Goal: Task Accomplishment & Management: Manage account settings

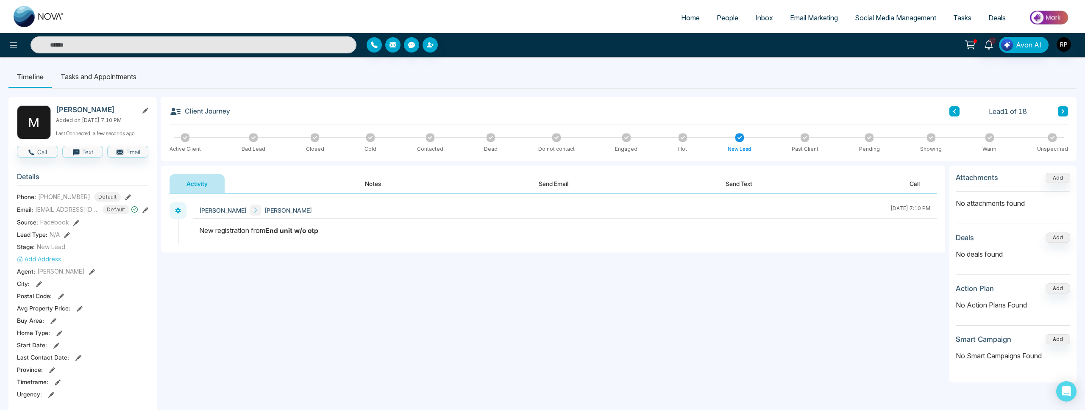
click at [377, 180] on button "Notes" at bounding box center [373, 183] width 50 height 19
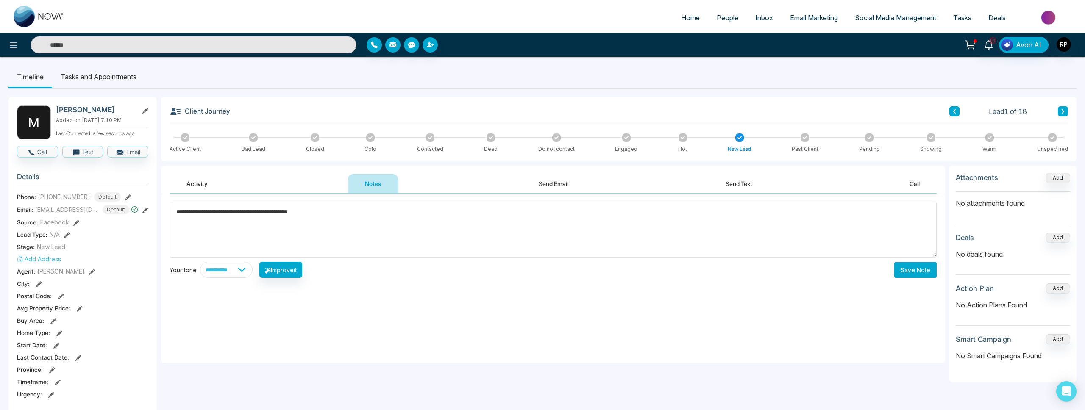
type textarea "**********"
click at [898, 273] on button "Save Note" at bounding box center [915, 270] width 42 height 16
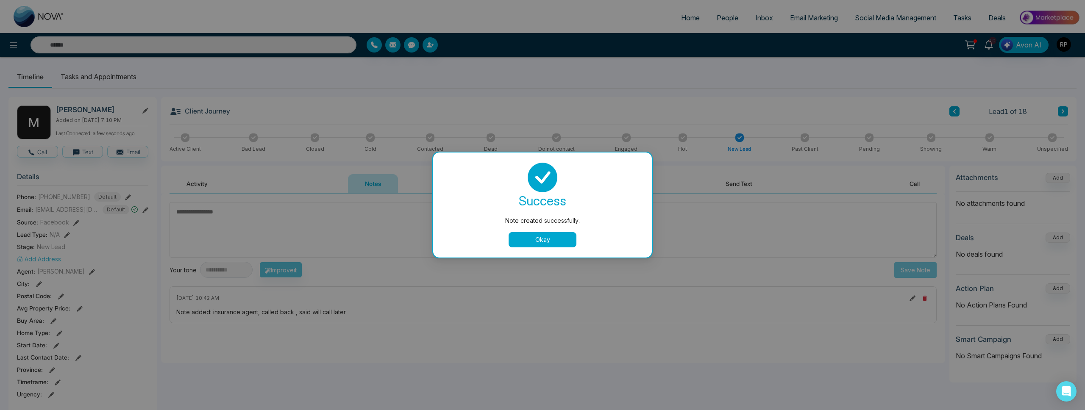
click at [551, 246] on button "Okay" at bounding box center [543, 239] width 68 height 15
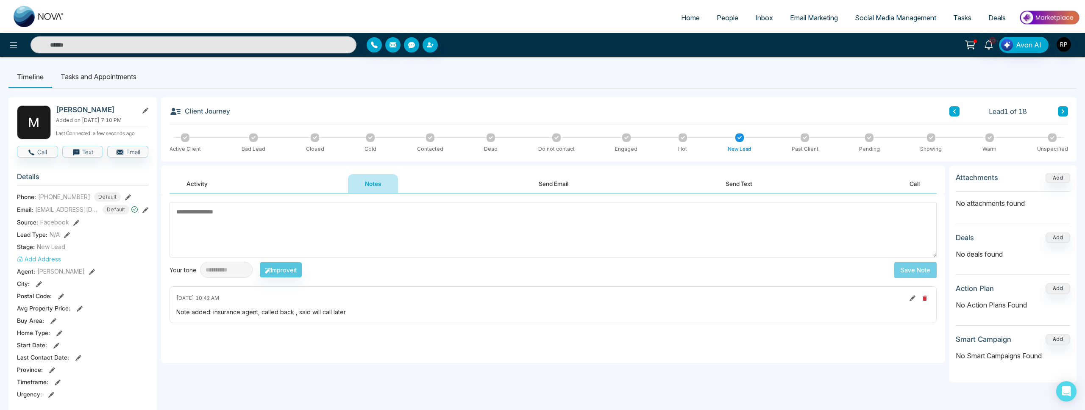
click at [1061, 112] on icon at bounding box center [1063, 111] width 4 height 5
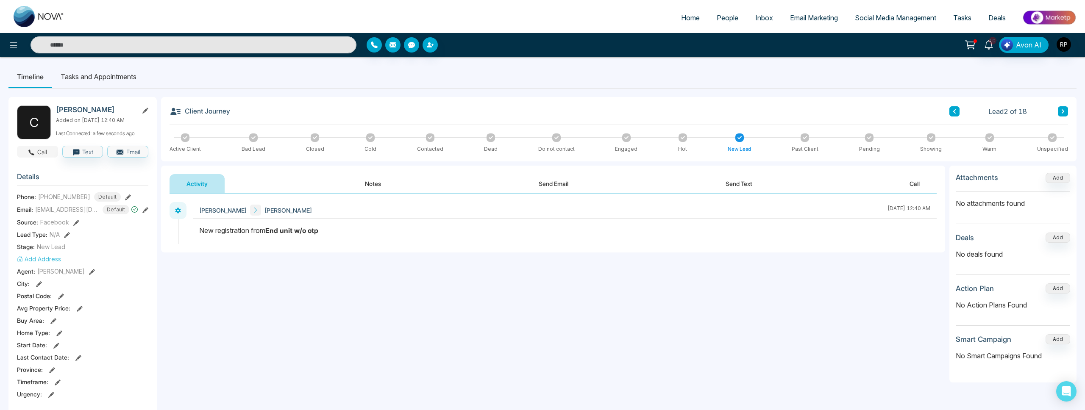
click at [33, 156] on icon "button" at bounding box center [32, 153] width 8 height 8
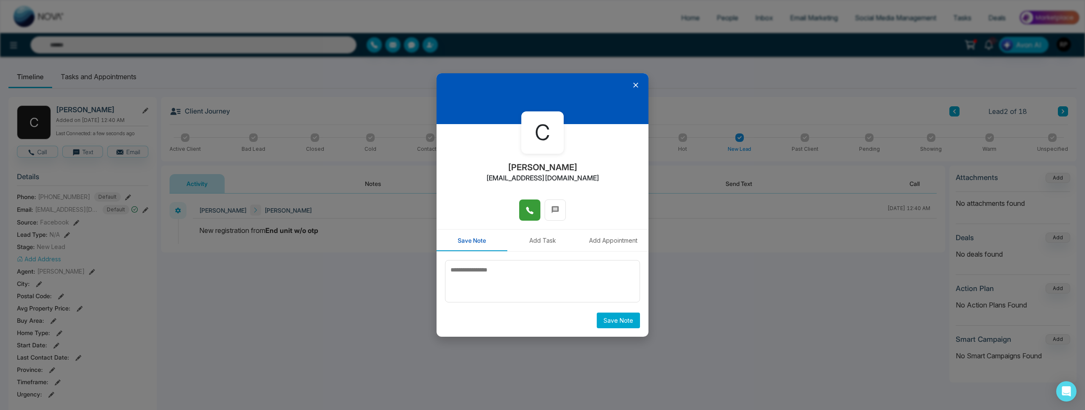
click at [525, 212] on button at bounding box center [529, 210] width 21 height 21
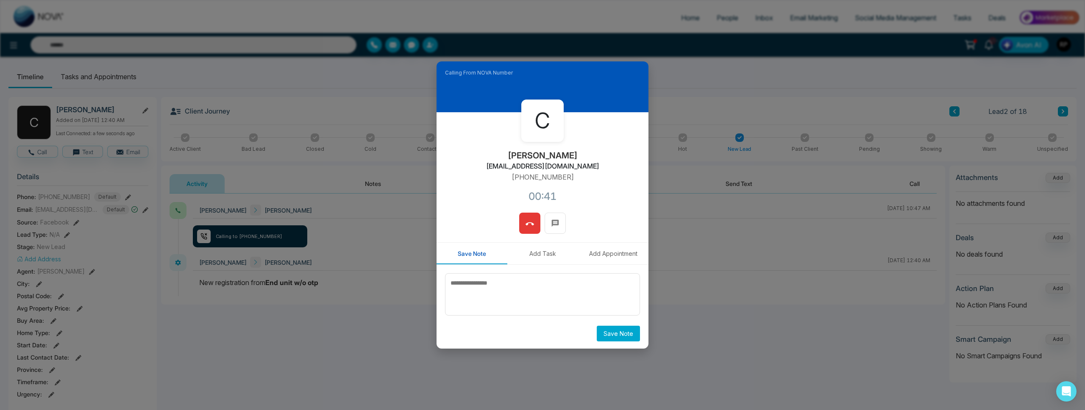
drag, startPoint x: 528, startPoint y: 228, endPoint x: 523, endPoint y: 239, distance: 11.8
click at [528, 228] on icon at bounding box center [529, 224] width 8 height 8
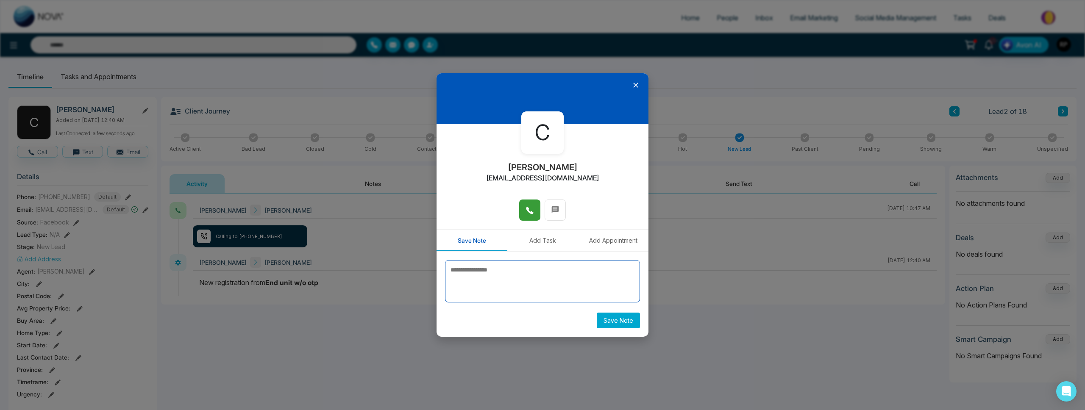
click at [498, 284] on textarea at bounding box center [542, 281] width 195 height 42
type textarea "**********"
click at [612, 322] on button "Save Note" at bounding box center [618, 321] width 43 height 16
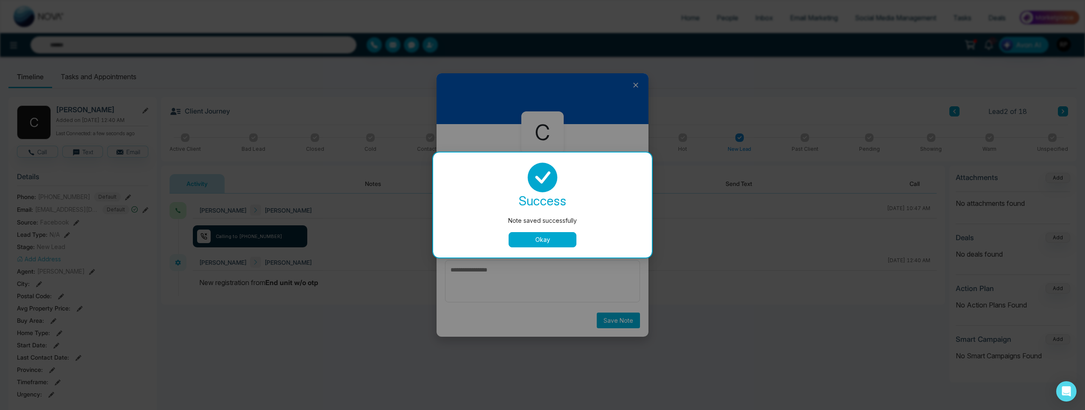
click at [545, 239] on button "Okay" at bounding box center [543, 239] width 68 height 15
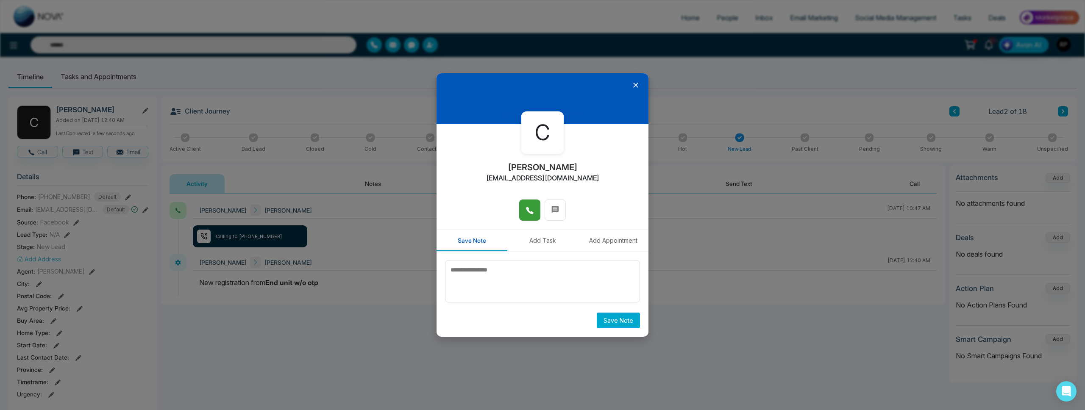
click at [540, 243] on button "Add Task" at bounding box center [542, 241] width 71 height 22
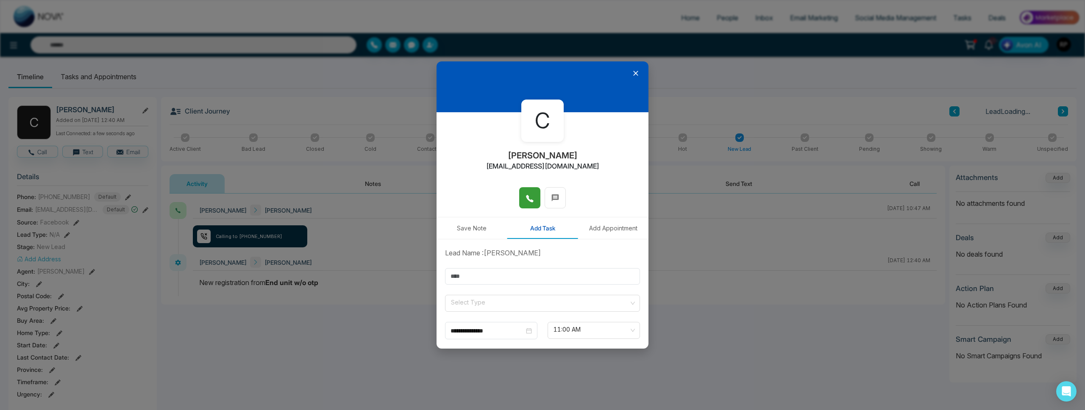
click at [606, 230] on button "Add Appointment" at bounding box center [613, 228] width 71 height 22
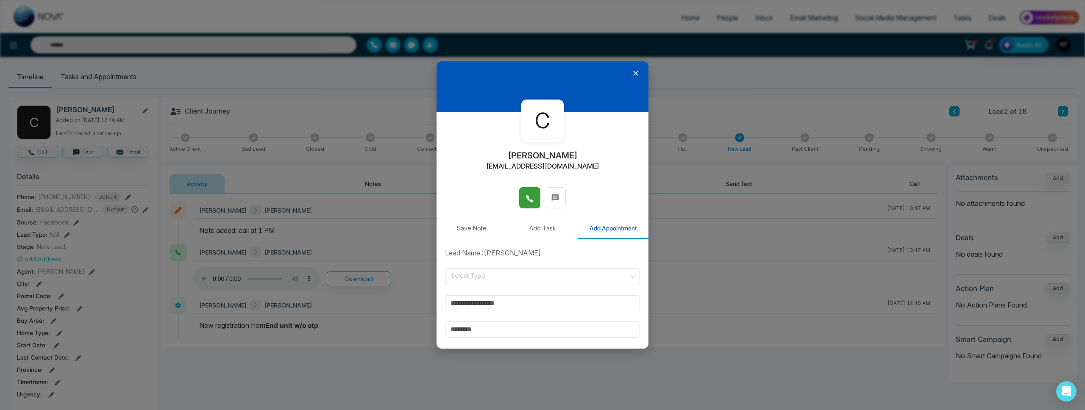
click at [536, 231] on button "Add Task" at bounding box center [542, 228] width 71 height 22
click at [488, 278] on input "text" at bounding box center [542, 276] width 195 height 17
type input "****"
click at [464, 304] on input "search" at bounding box center [539, 301] width 179 height 13
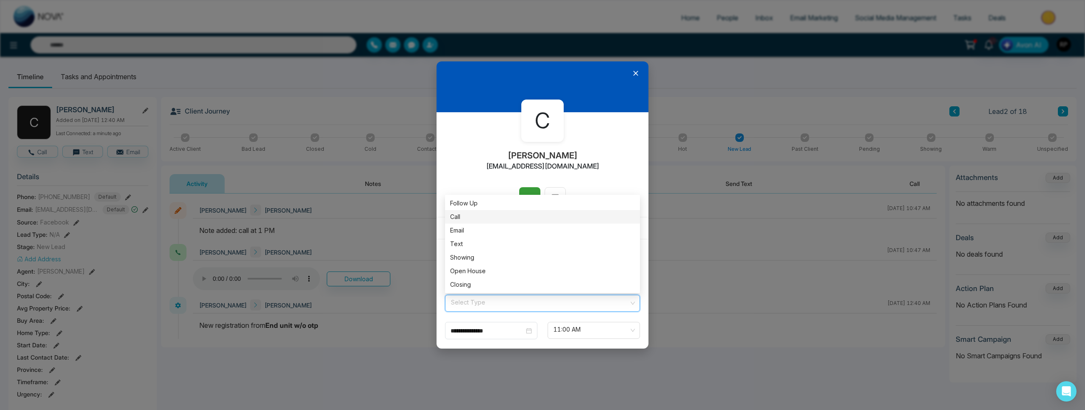
drag, startPoint x: 458, startPoint y: 210, endPoint x: 465, endPoint y: 223, distance: 15.0
click at [458, 210] on div "Call" at bounding box center [542, 217] width 195 height 14
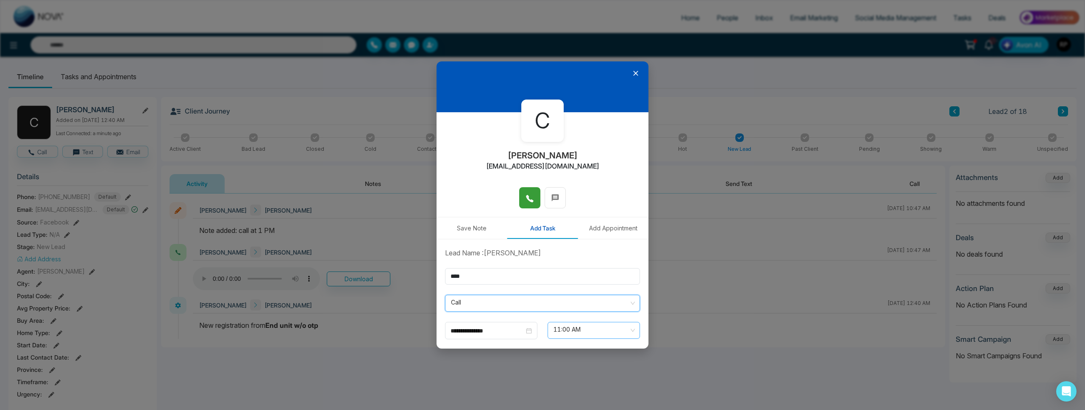
click at [618, 331] on span "11:00 AM" at bounding box center [593, 330] width 81 height 14
click at [571, 272] on div "1:00 PM" at bounding box center [594, 271] width 82 height 9
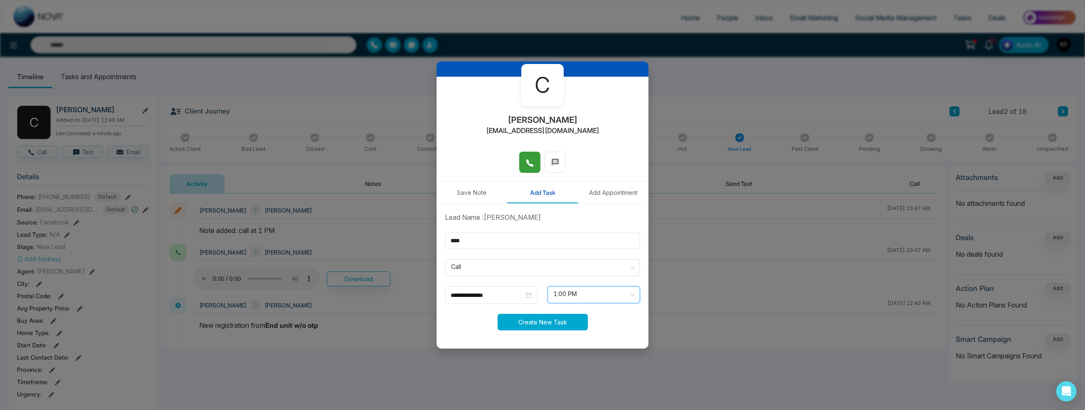
click at [570, 321] on button "Create New Task" at bounding box center [543, 322] width 90 height 17
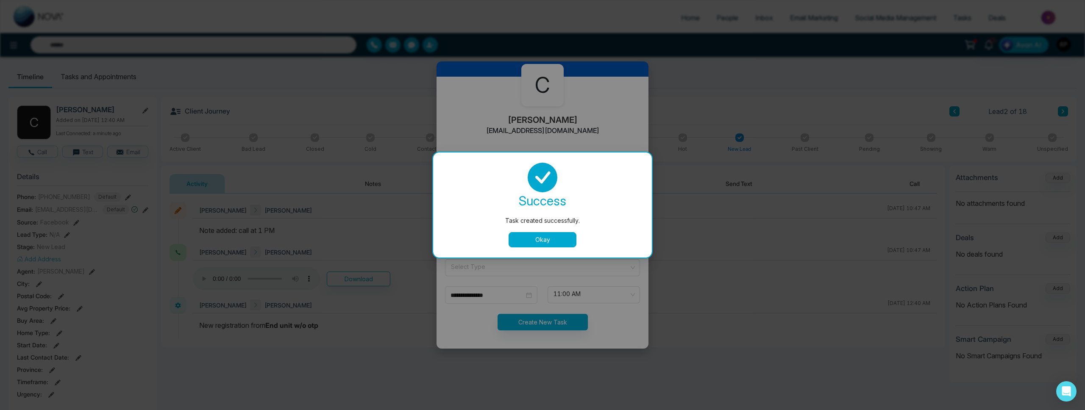
click at [531, 238] on button "Okay" at bounding box center [543, 239] width 68 height 15
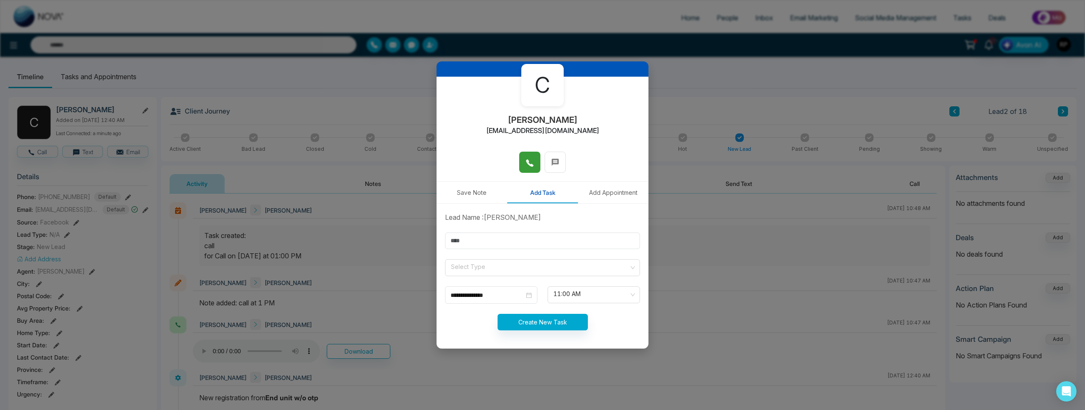
click at [663, 94] on div "**********" at bounding box center [542, 205] width 1085 height 410
drag, startPoint x: 669, startPoint y: 175, endPoint x: 616, endPoint y: 182, distance: 53.0
click at [668, 175] on div "**********" at bounding box center [542, 205] width 1085 height 410
click at [395, 223] on div "**********" at bounding box center [542, 205] width 1085 height 410
drag, startPoint x: 417, startPoint y: 293, endPoint x: 548, endPoint y: 284, distance: 130.4
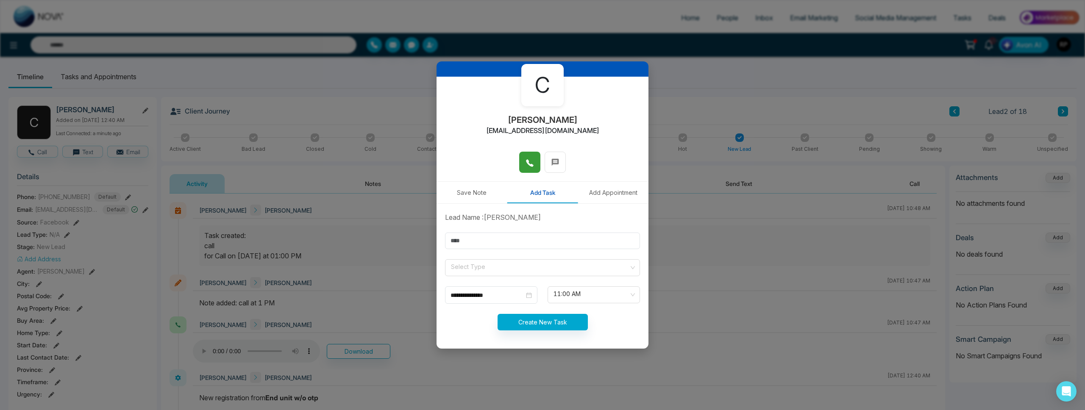
click at [419, 293] on div "**********" at bounding box center [542, 205] width 1085 height 410
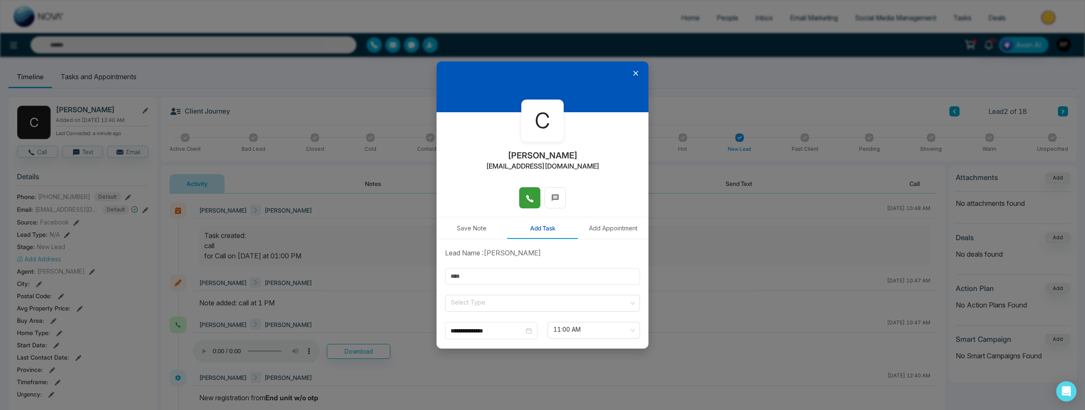
click at [636, 78] on div at bounding box center [542, 86] width 212 height 51
click at [635, 74] on icon at bounding box center [635, 73] width 5 height 5
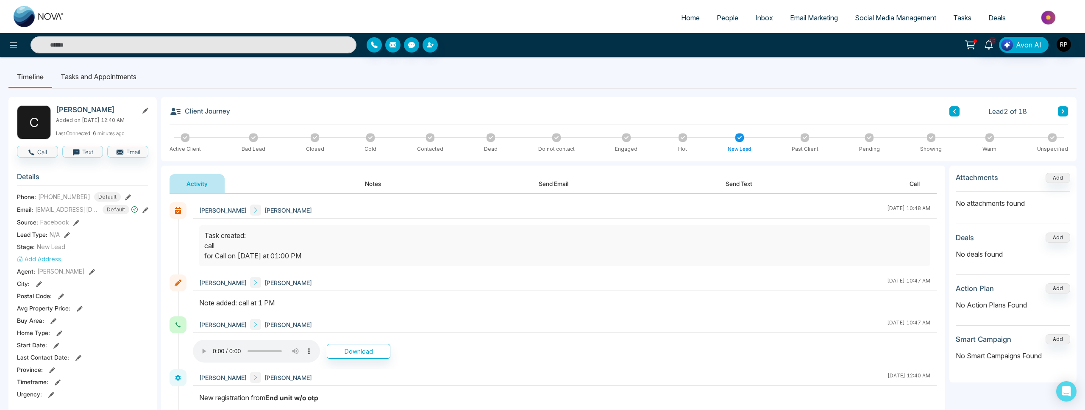
click at [1059, 112] on button at bounding box center [1063, 111] width 10 height 10
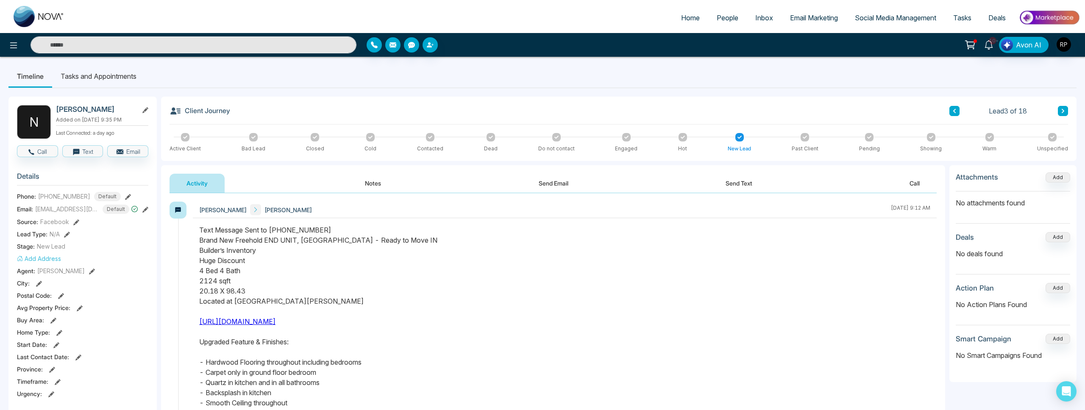
scroll to position [4, 0]
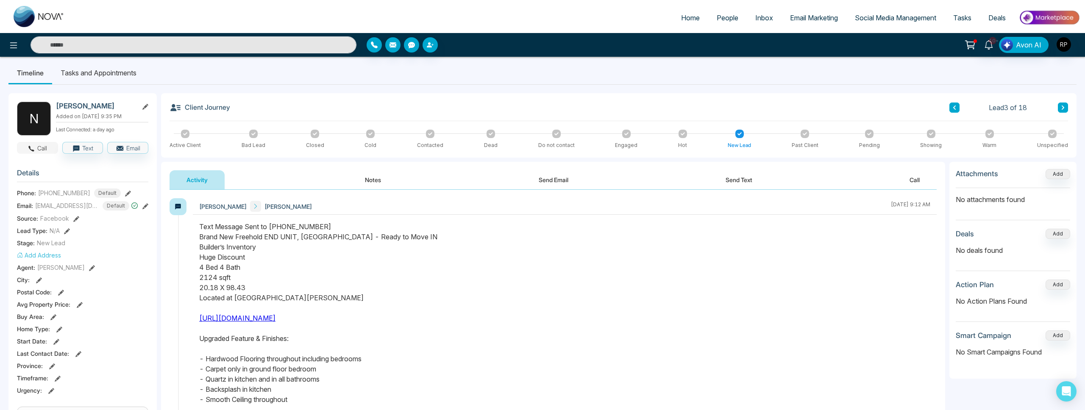
click at [38, 150] on button "Call" at bounding box center [37, 148] width 41 height 12
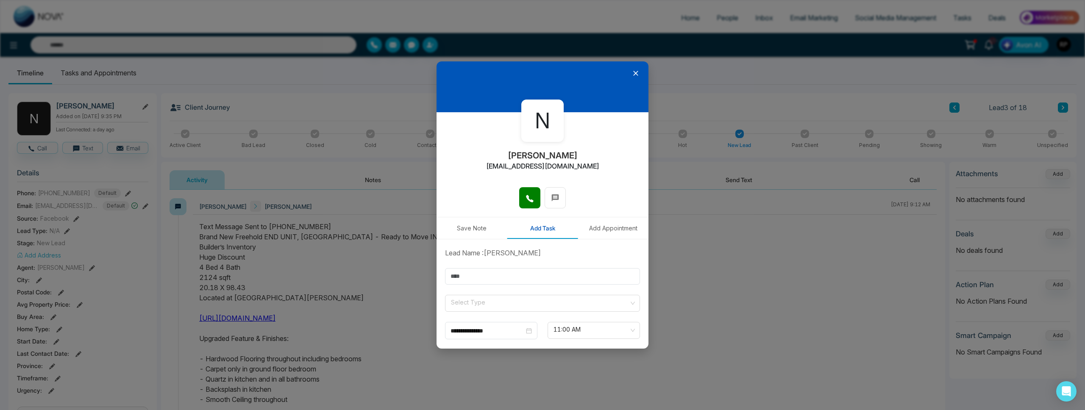
click at [485, 232] on button "Save Note" at bounding box center [471, 228] width 71 height 22
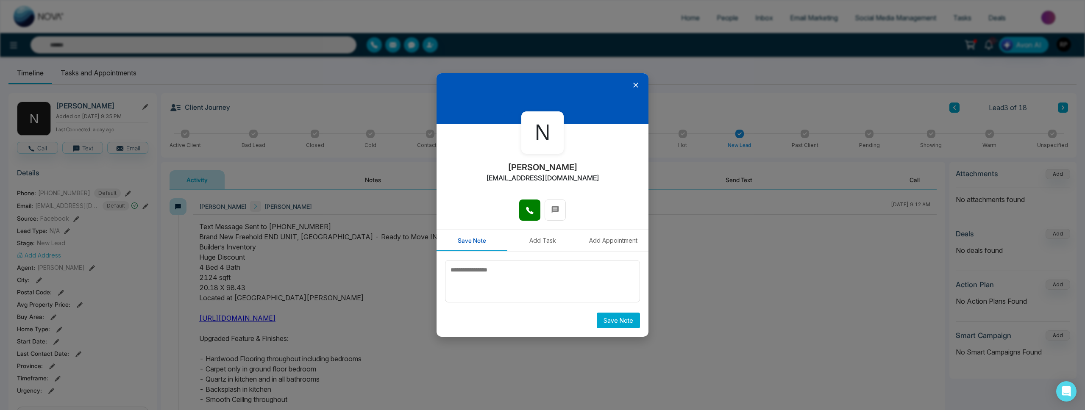
click at [537, 239] on button "Add Task" at bounding box center [542, 241] width 71 height 22
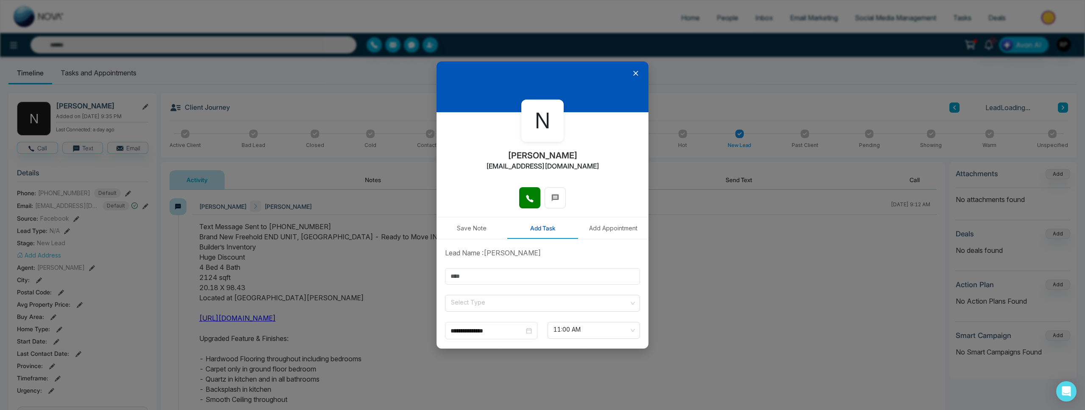
click at [600, 232] on button "Add Appointment" at bounding box center [613, 228] width 71 height 22
drag, startPoint x: 486, startPoint y: 233, endPoint x: 492, endPoint y: 229, distance: 7.4
click at [486, 233] on button "Save Note" at bounding box center [471, 228] width 71 height 22
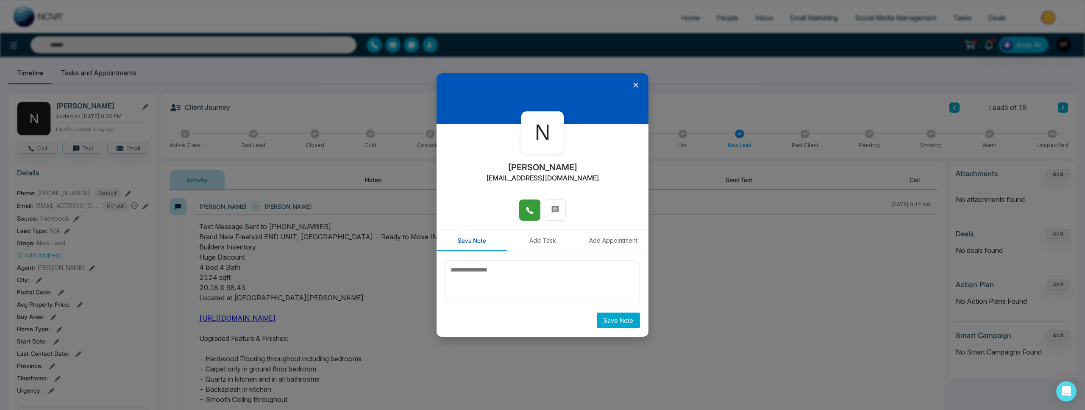
click at [525, 214] on icon at bounding box center [529, 210] width 8 height 8
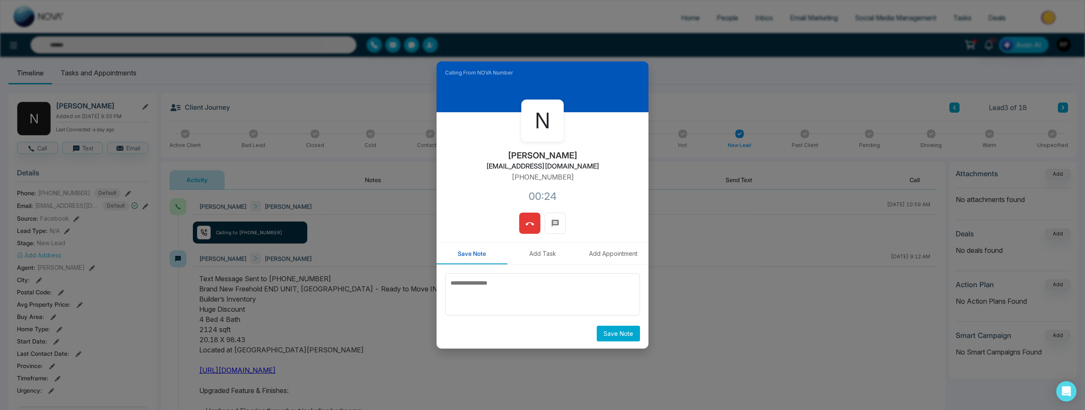
scroll to position [6, 0]
click at [531, 225] on icon at bounding box center [529, 224] width 8 height 8
click at [531, 225] on div at bounding box center [542, 228] width 212 height 30
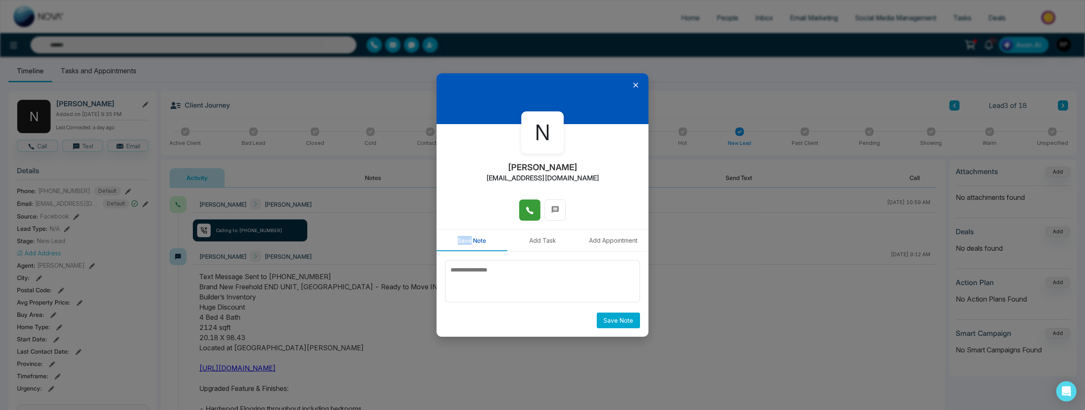
scroll to position [7, 0]
click at [558, 291] on textarea at bounding box center [542, 281] width 195 height 42
type textarea "******"
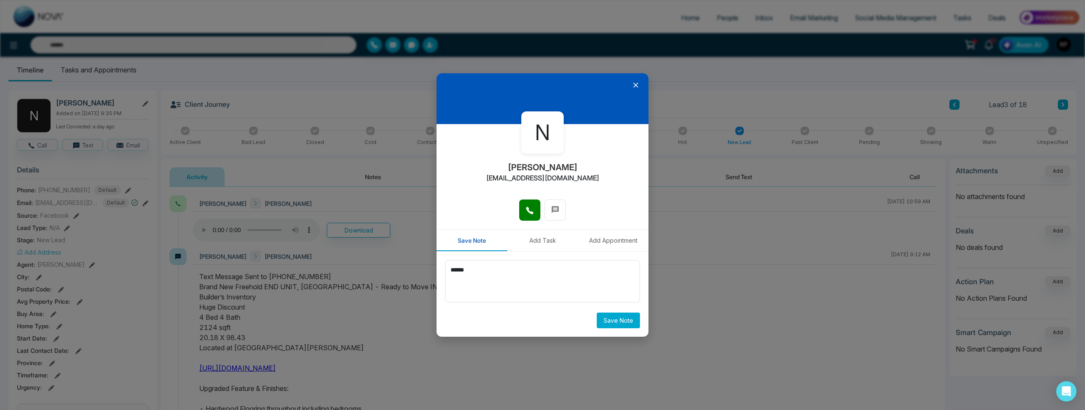
click at [617, 324] on button "Save Note" at bounding box center [618, 321] width 43 height 16
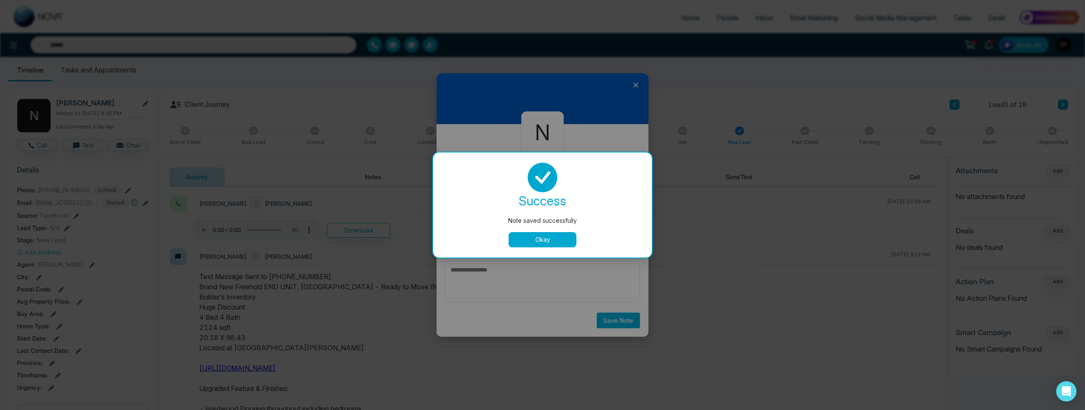
click at [568, 240] on button "Okay" at bounding box center [543, 239] width 68 height 15
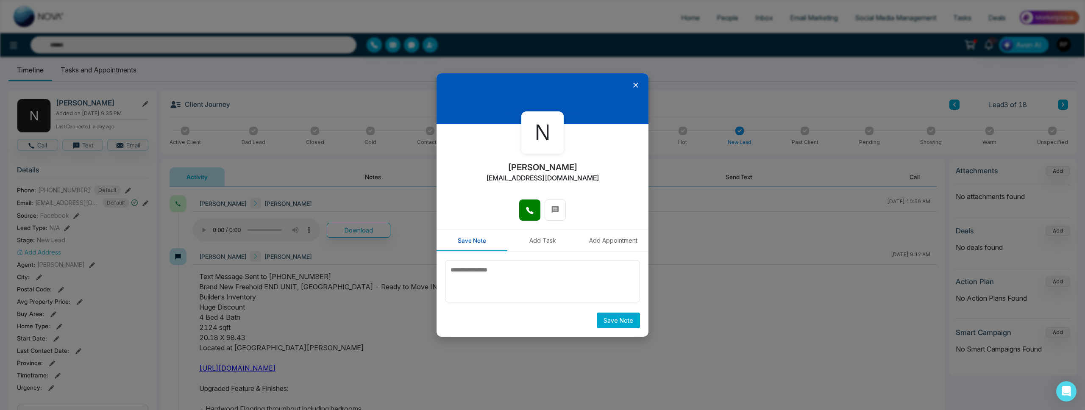
click at [634, 85] on icon at bounding box center [635, 85] width 8 height 8
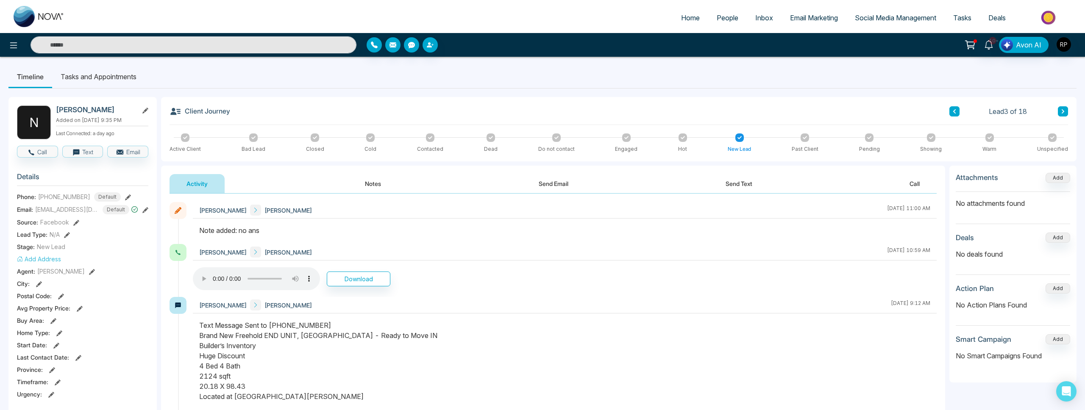
scroll to position [0, 0]
click at [1066, 108] on button at bounding box center [1063, 111] width 10 height 10
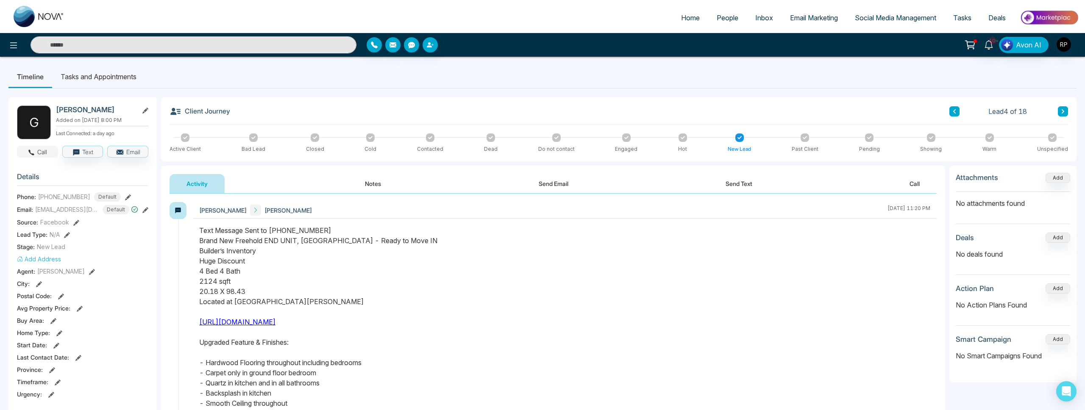
click at [35, 150] on icon "button" at bounding box center [32, 153] width 8 height 8
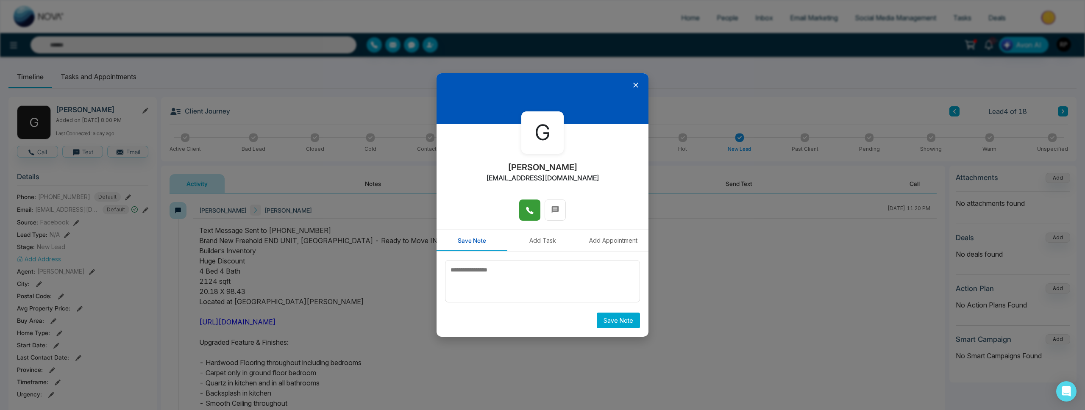
click at [528, 209] on icon at bounding box center [529, 210] width 7 height 7
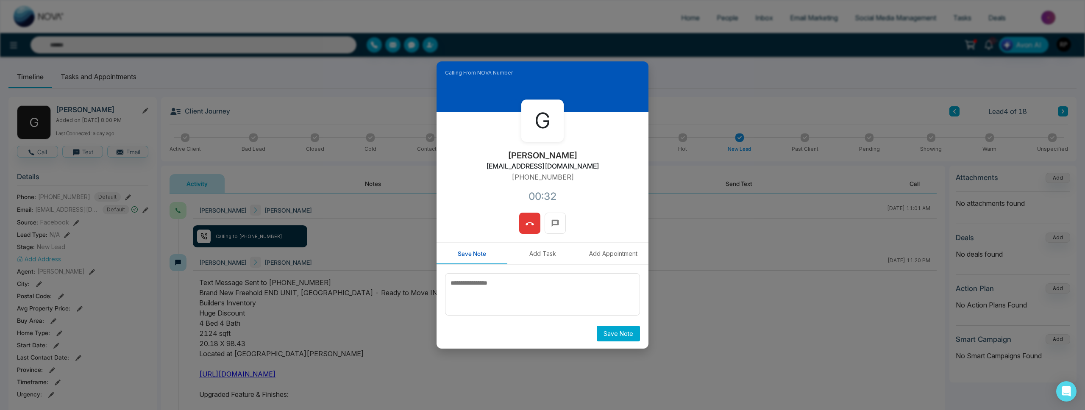
click at [525, 224] on icon at bounding box center [529, 223] width 8 height 3
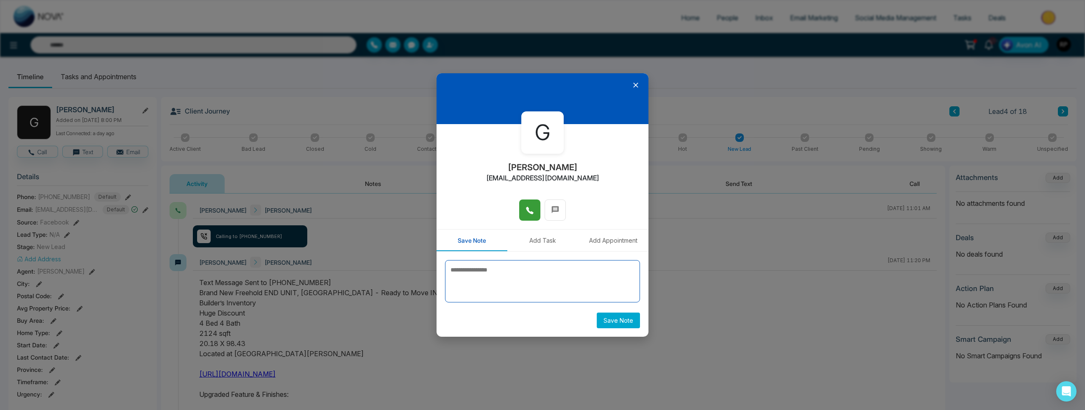
click at [517, 275] on textarea at bounding box center [542, 281] width 195 height 42
type textarea "******"
click at [600, 317] on button "Save Note" at bounding box center [618, 321] width 43 height 16
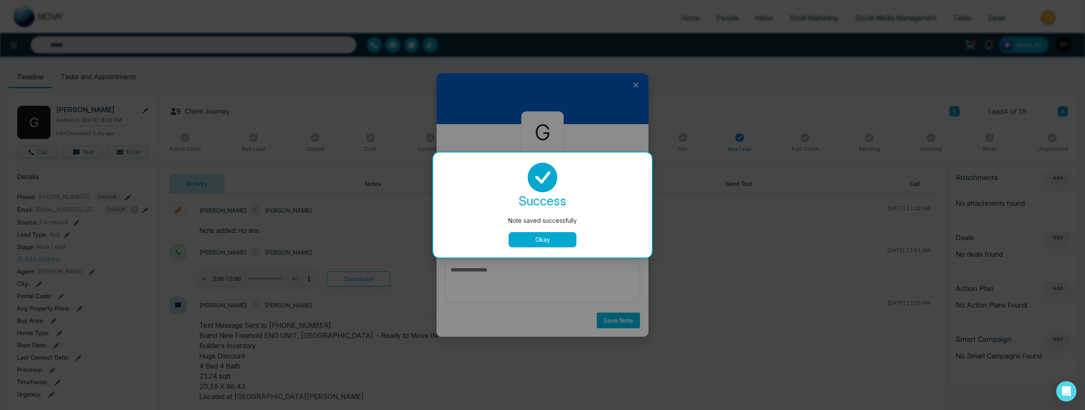
click at [561, 237] on button "Okay" at bounding box center [543, 239] width 68 height 15
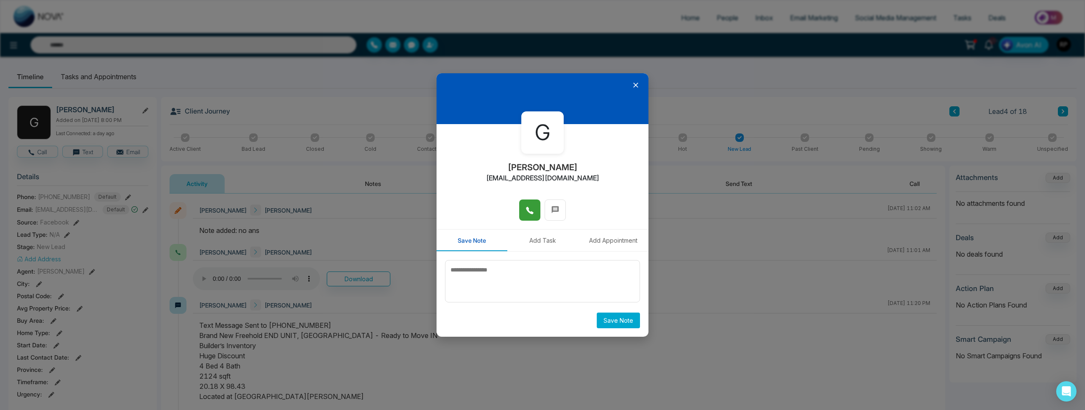
click at [639, 83] on icon at bounding box center [635, 85] width 8 height 8
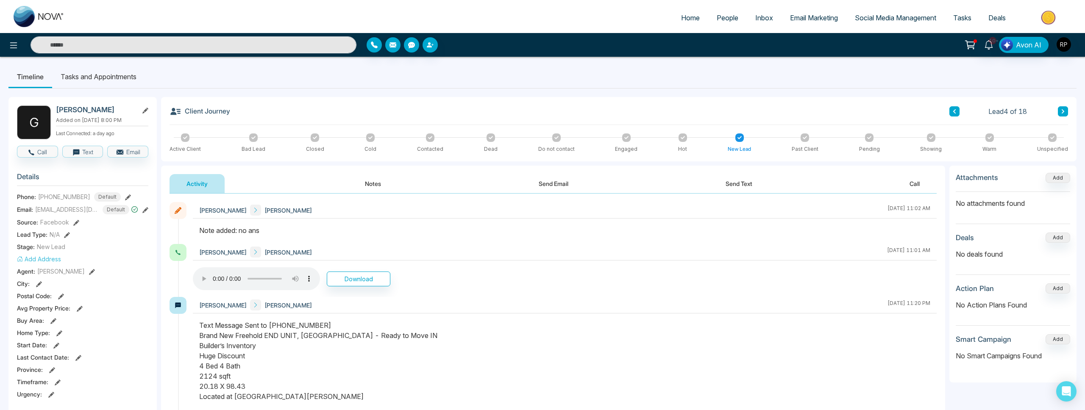
click at [1067, 107] on button at bounding box center [1063, 111] width 10 height 10
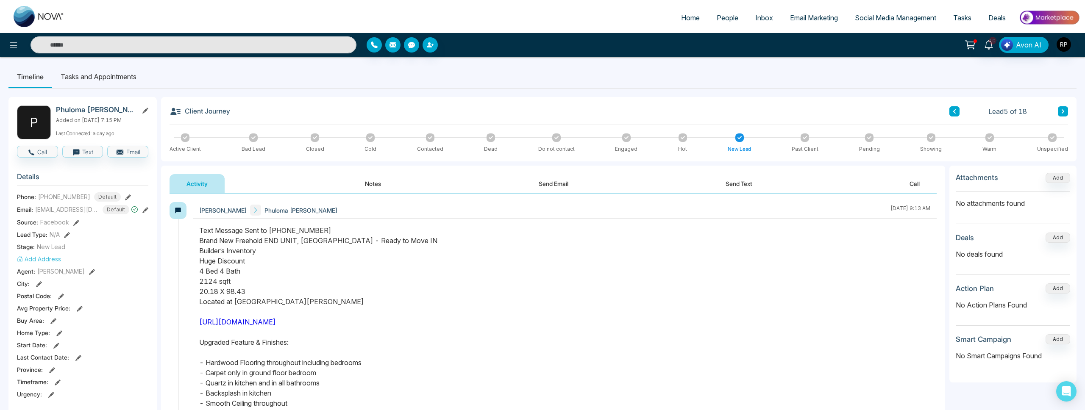
click at [372, 188] on button "Notes" at bounding box center [373, 183] width 50 height 19
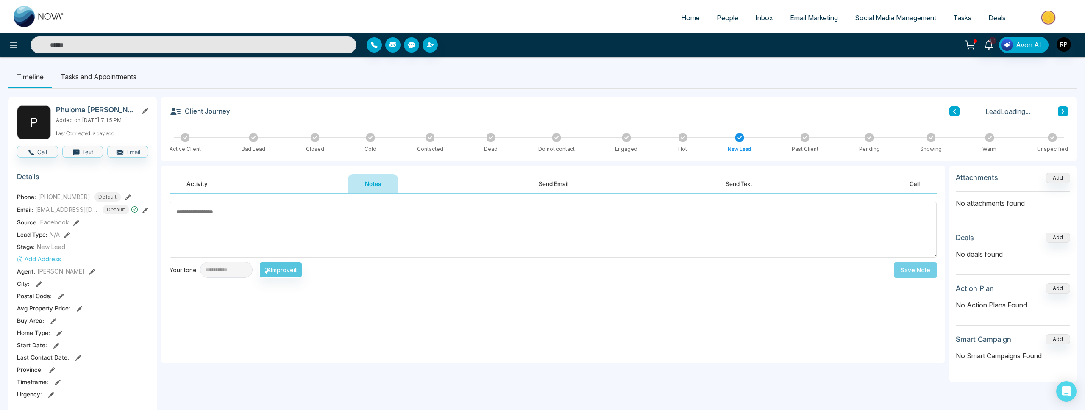
click at [190, 186] on button "Activity" at bounding box center [197, 183] width 55 height 19
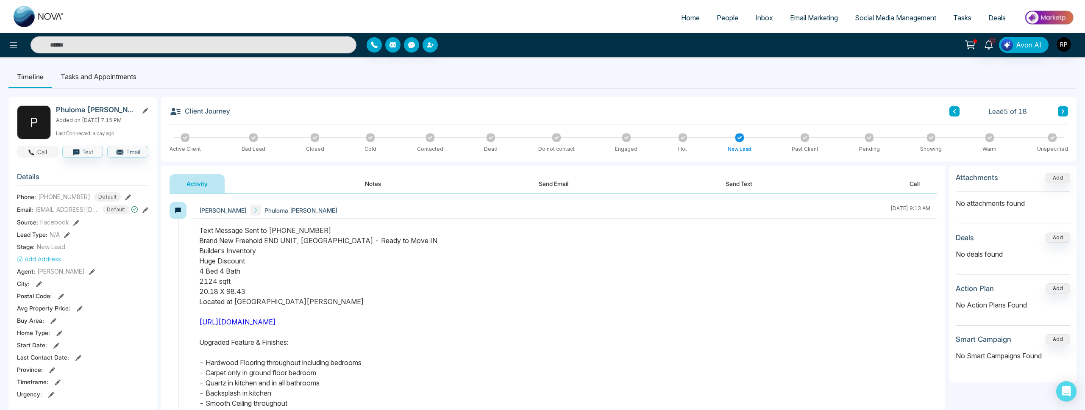
click at [47, 156] on button "Call" at bounding box center [37, 152] width 41 height 12
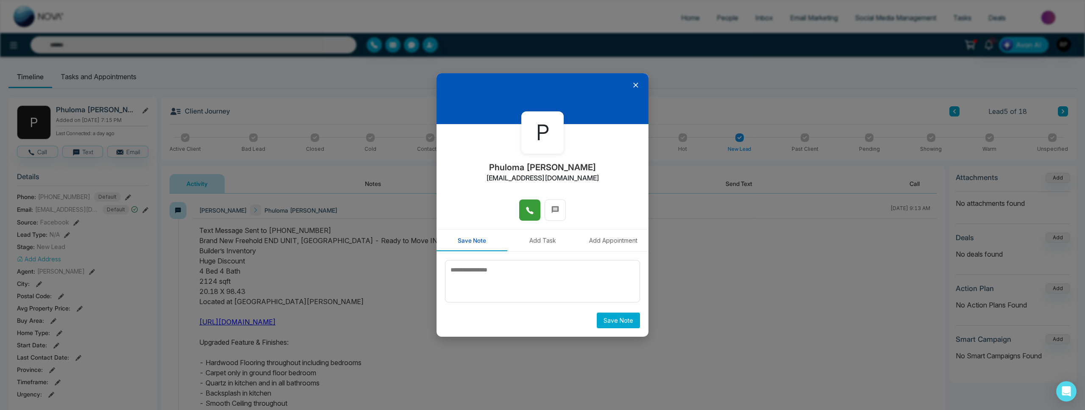
click at [523, 217] on button at bounding box center [529, 210] width 21 height 21
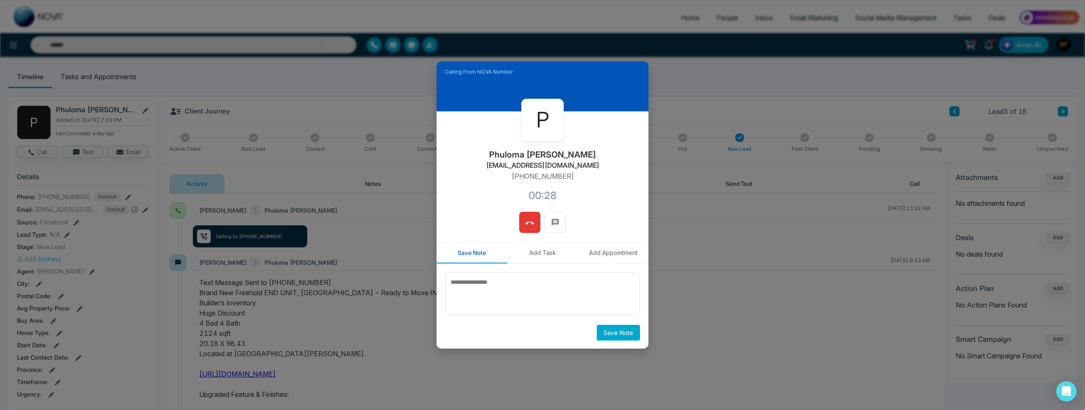
click at [527, 221] on icon at bounding box center [529, 223] width 8 height 8
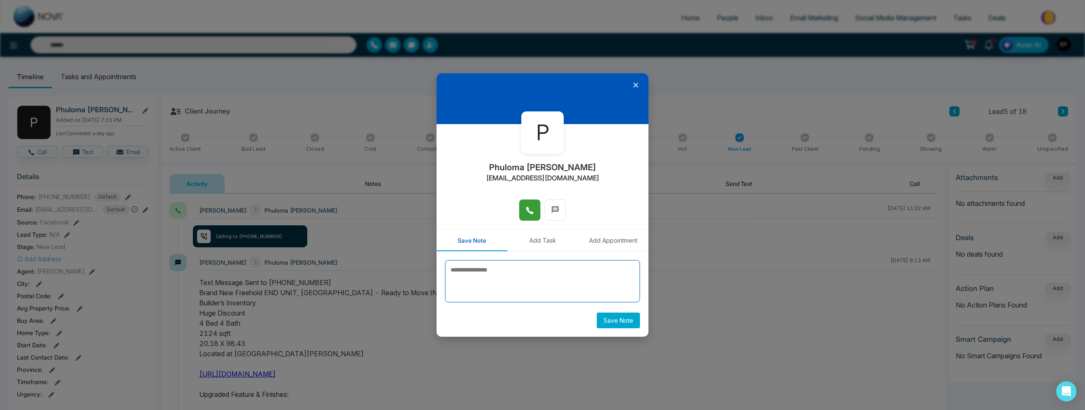
click at [513, 269] on textarea at bounding box center [542, 281] width 195 height 42
type textarea "******"
click at [636, 325] on button "Save Note" at bounding box center [618, 321] width 43 height 16
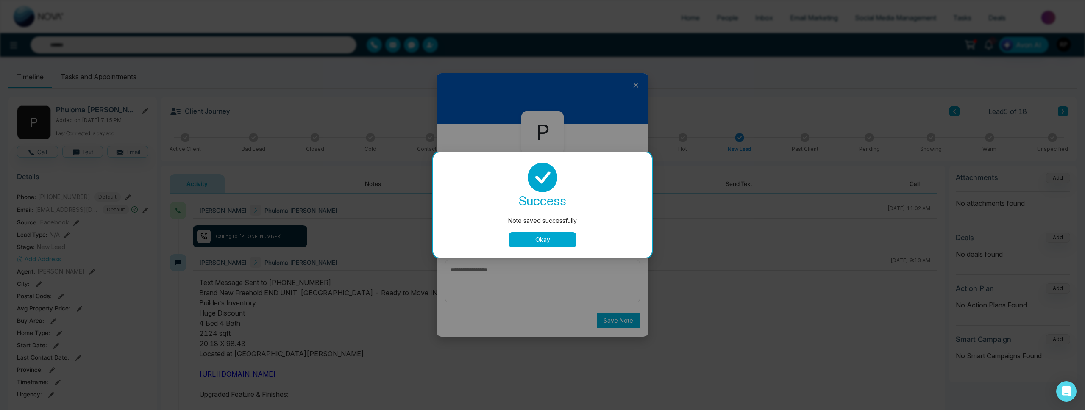
click at [561, 245] on button "Okay" at bounding box center [543, 239] width 68 height 15
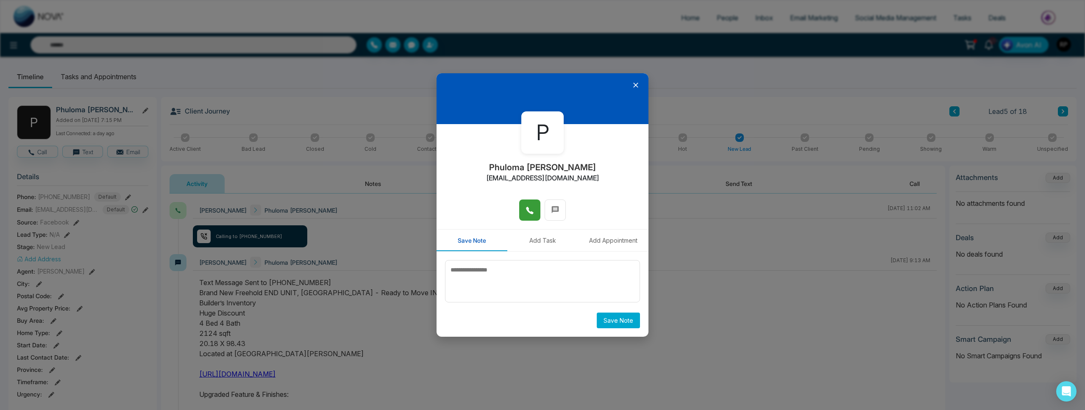
click at [637, 86] on icon at bounding box center [635, 85] width 5 height 5
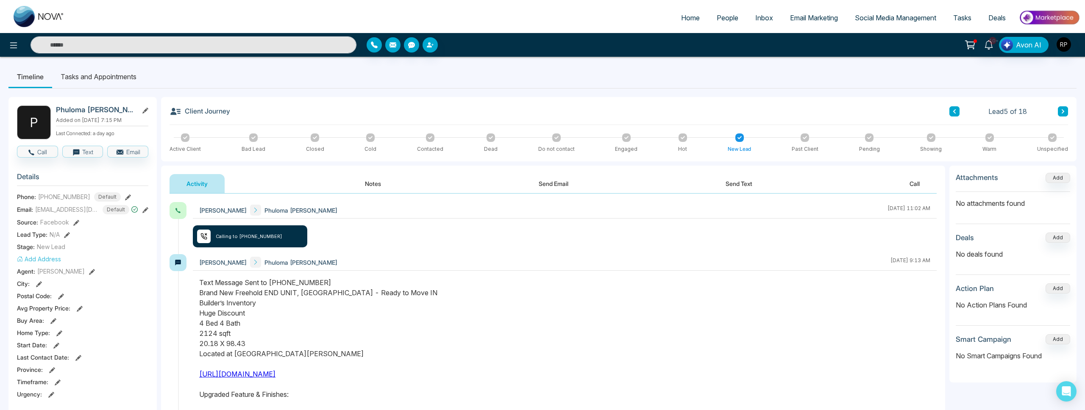
click at [1059, 115] on button at bounding box center [1063, 111] width 10 height 10
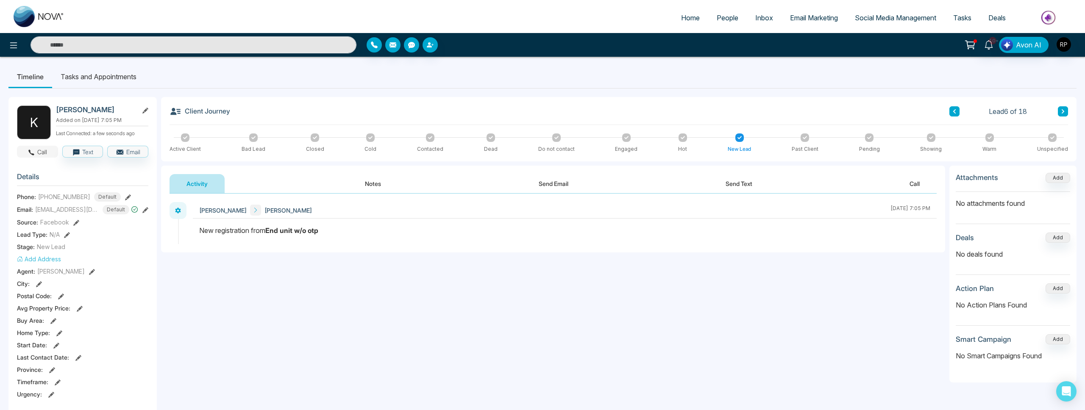
click at [44, 147] on button "Call" at bounding box center [37, 152] width 41 height 12
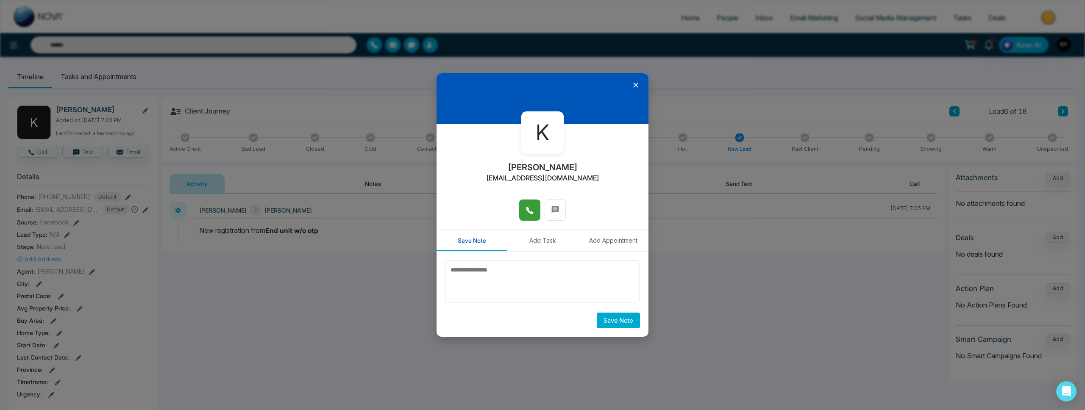
click at [539, 213] on button at bounding box center [529, 210] width 21 height 21
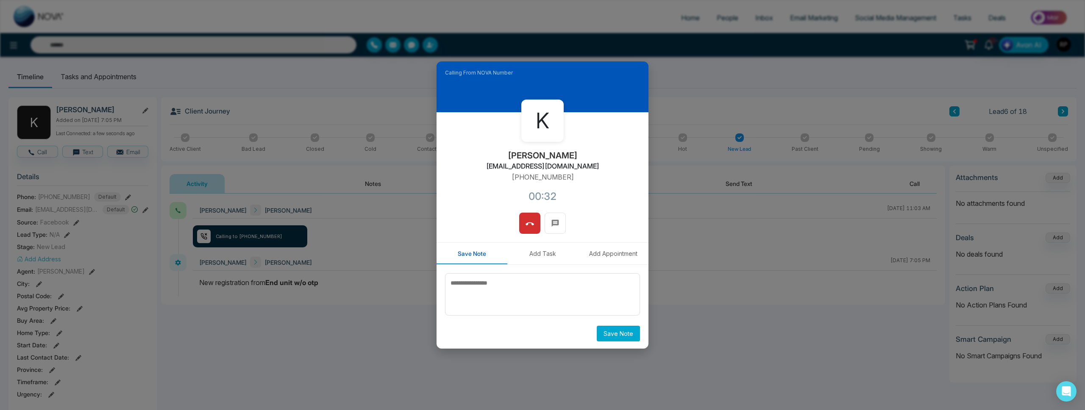
click at [533, 225] on icon at bounding box center [529, 223] width 8 height 3
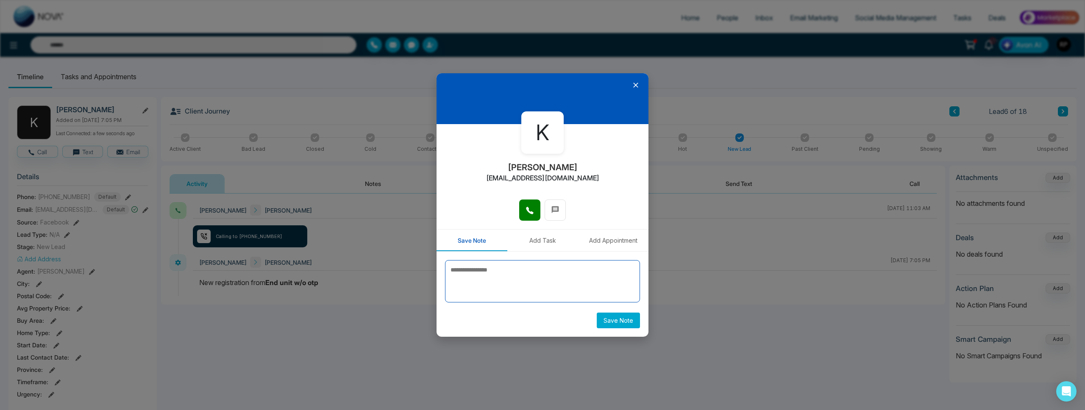
click at [513, 286] on textarea at bounding box center [542, 281] width 195 height 42
type textarea "******"
click at [611, 329] on div "****** Save Note" at bounding box center [542, 294] width 212 height 85
click at [615, 318] on button "Save Note" at bounding box center [618, 321] width 43 height 16
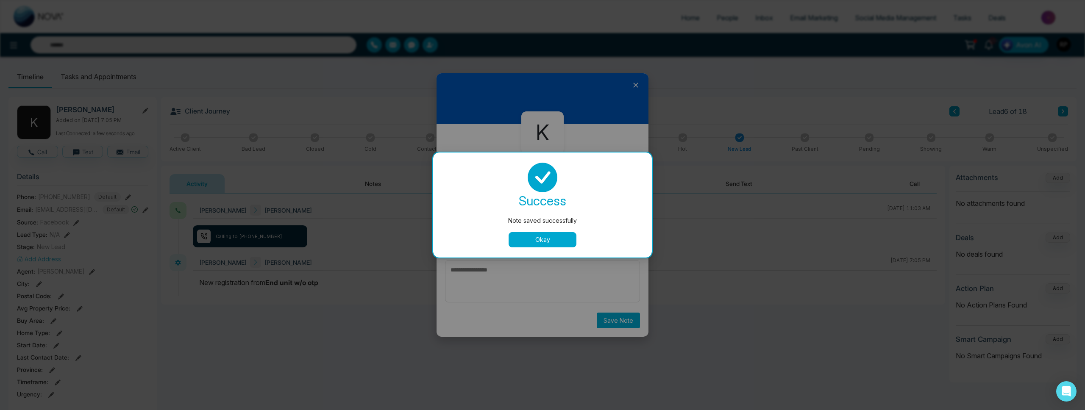
click at [543, 233] on button "Okay" at bounding box center [543, 239] width 68 height 15
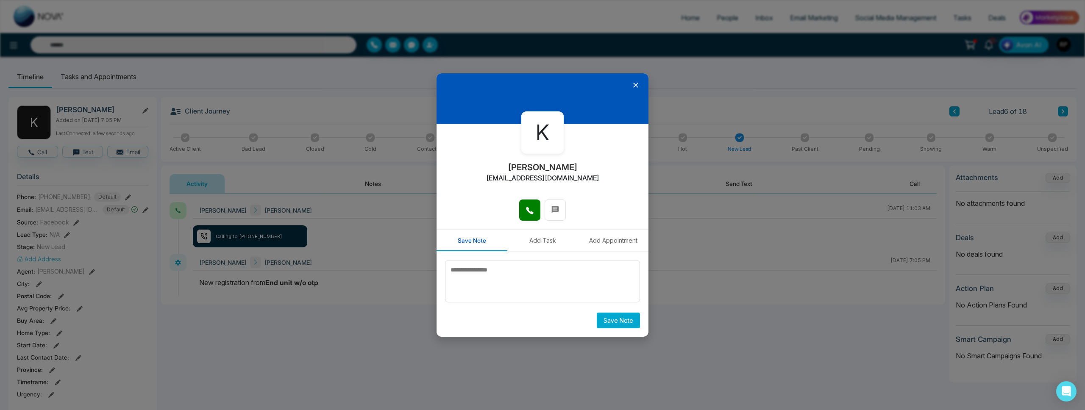
drag, startPoint x: 635, startPoint y: 85, endPoint x: 847, endPoint y: 76, distance: 212.1
click at [635, 85] on icon at bounding box center [635, 85] width 8 height 8
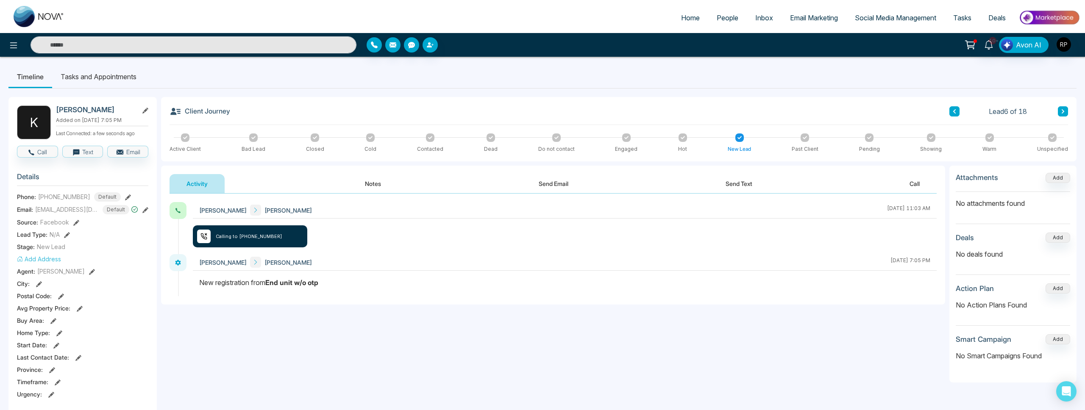
click at [1061, 109] on icon at bounding box center [1063, 111] width 4 height 5
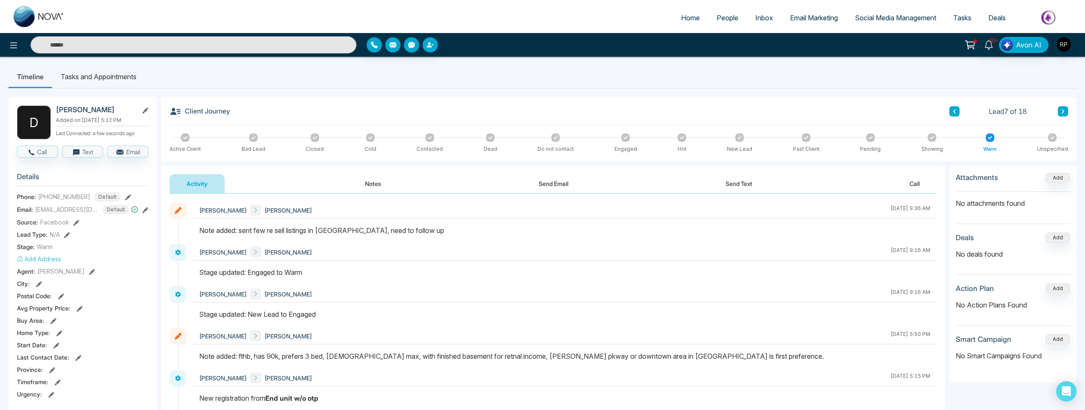
click at [1062, 109] on icon at bounding box center [1063, 111] width 3 height 4
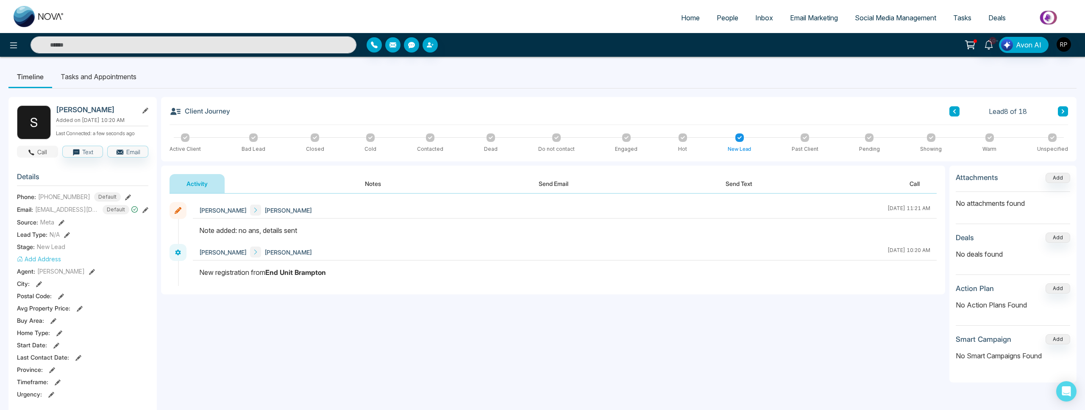
click at [48, 158] on button "Call" at bounding box center [37, 152] width 41 height 12
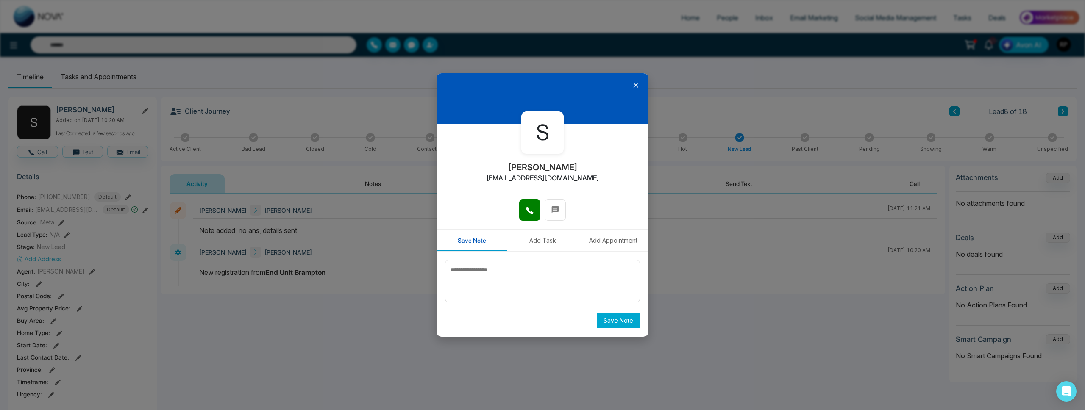
click at [531, 210] on icon at bounding box center [529, 210] width 8 height 8
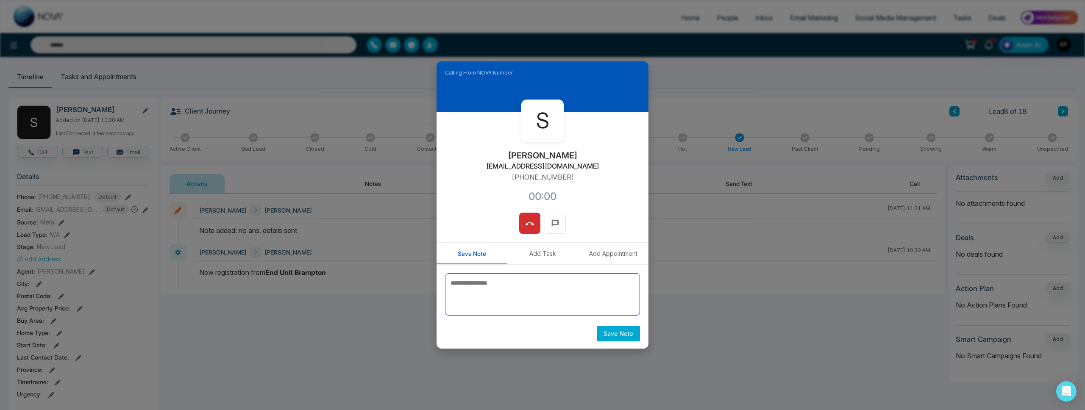
drag, startPoint x: 544, startPoint y: 295, endPoint x: 539, endPoint y: 295, distance: 4.3
click at [543, 295] on textarea at bounding box center [542, 294] width 195 height 42
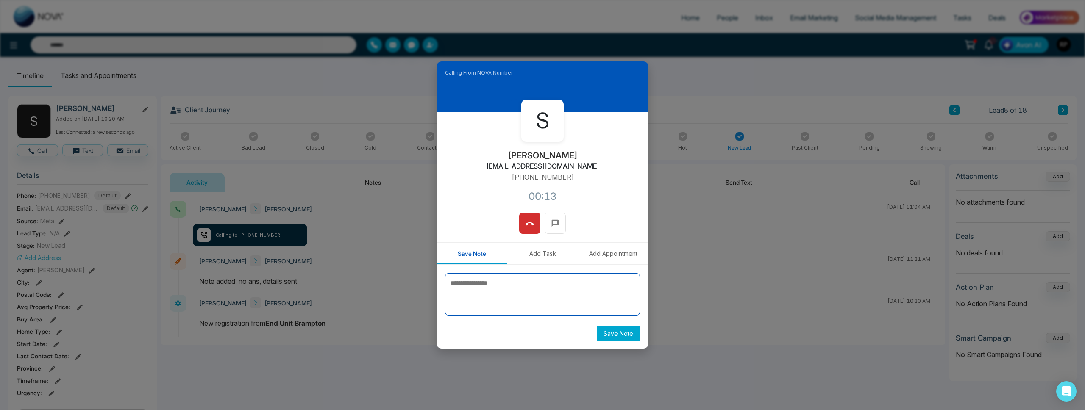
scroll to position [2, 0]
click at [529, 225] on icon at bounding box center [529, 224] width 8 height 8
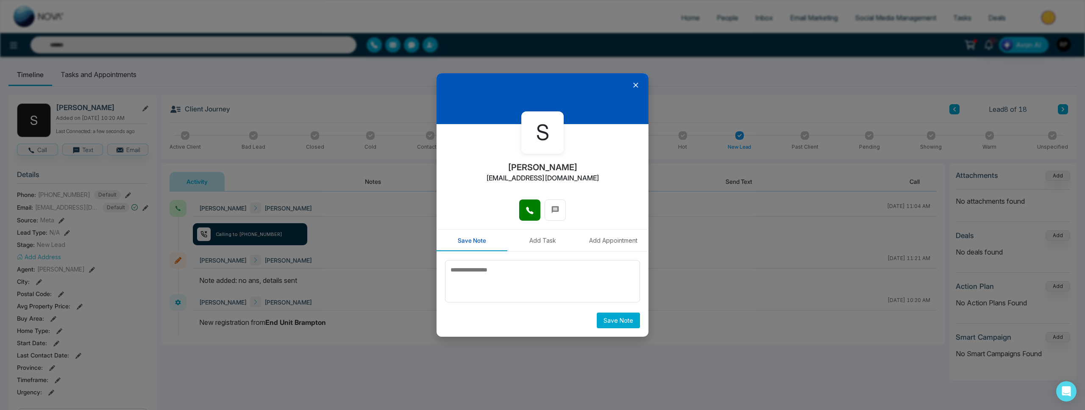
click at [638, 89] on icon at bounding box center [635, 85] width 8 height 8
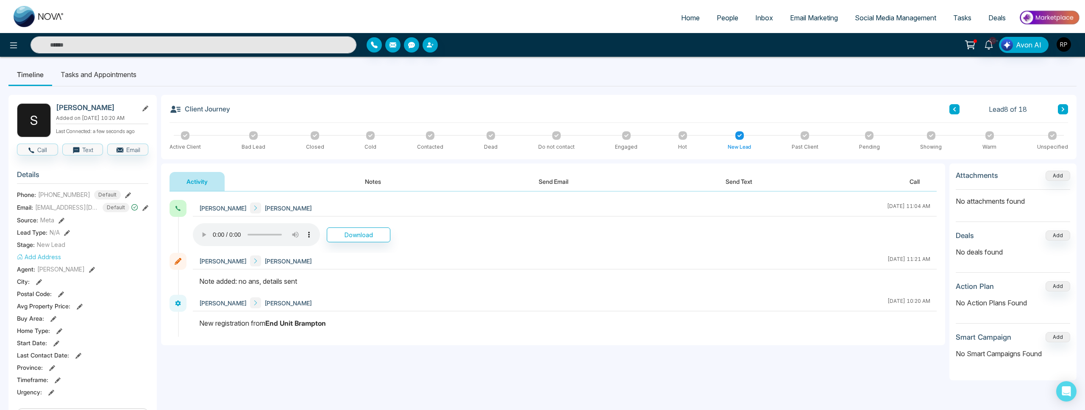
scroll to position [3, 0]
click at [717, 22] on span "People" at bounding box center [728, 18] width 22 height 8
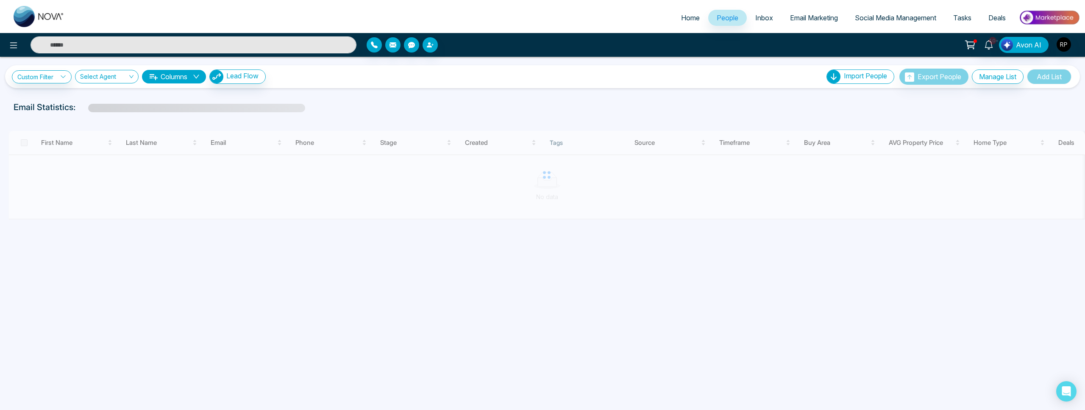
click at [302, 48] on input "text" at bounding box center [194, 44] width 326 height 17
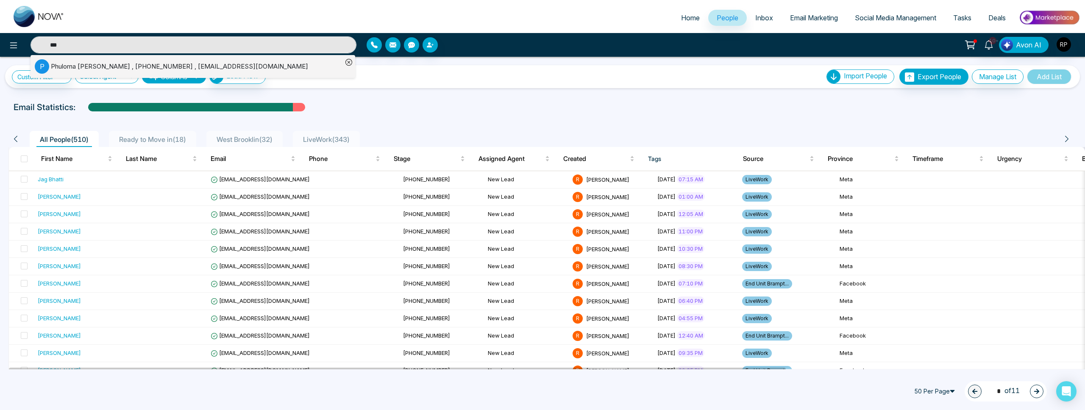
type input "***"
click at [84, 63] on div "[PERSON_NAME] , [PHONE_NUMBER] , [EMAIL_ADDRESS][DOMAIN_NAME]" at bounding box center [179, 67] width 257 height 10
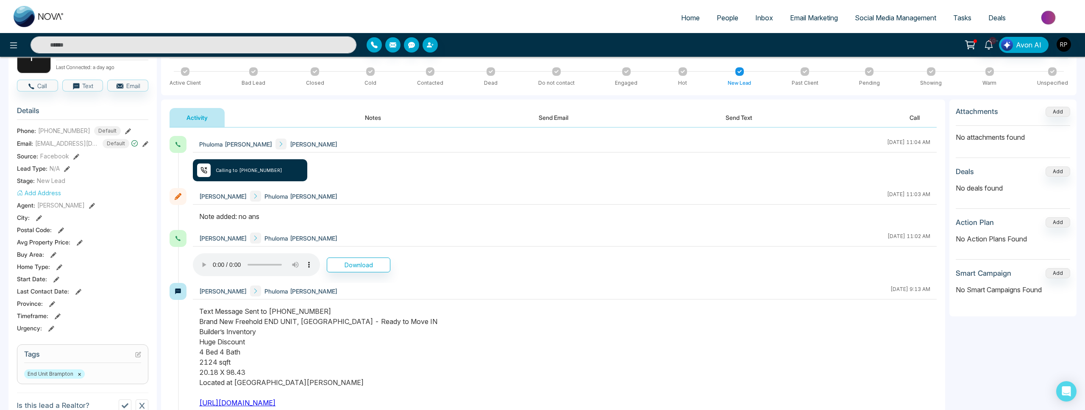
scroll to position [91, 0]
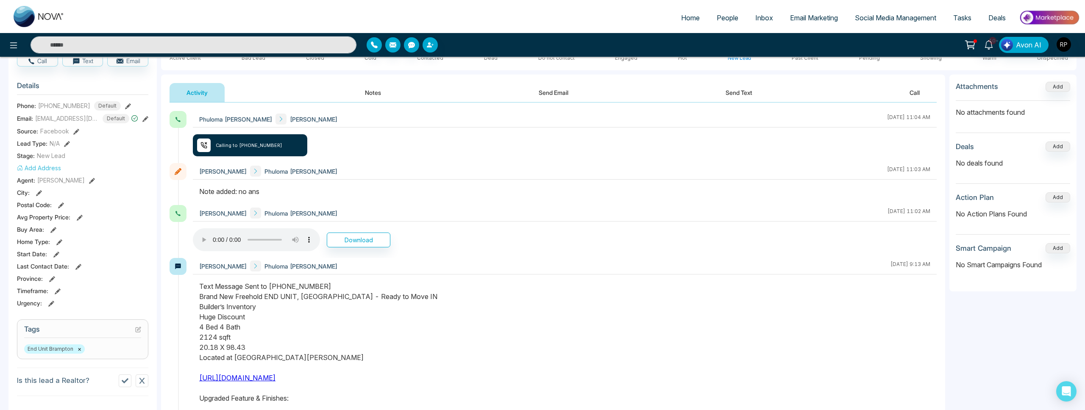
click at [374, 91] on button "Notes" at bounding box center [373, 92] width 50 height 19
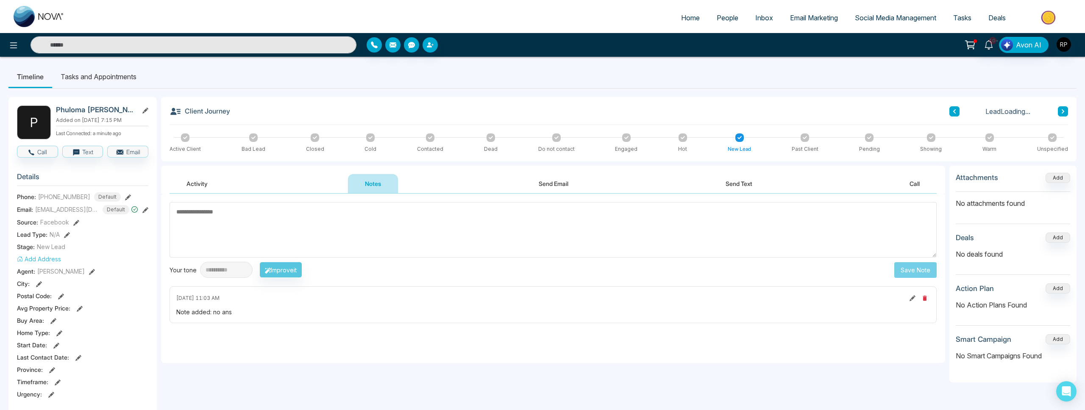
click at [262, 214] on textarea at bounding box center [553, 230] width 767 height 56
click at [322, 224] on textarea at bounding box center [553, 230] width 767 height 56
click at [475, 215] on textarea at bounding box center [553, 230] width 767 height 56
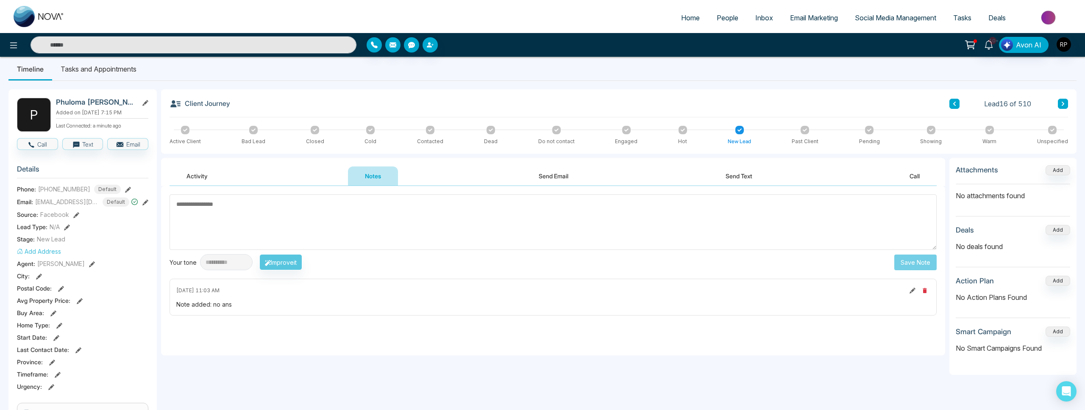
scroll to position [9, 0]
click at [260, 214] on textarea at bounding box center [553, 221] width 767 height 56
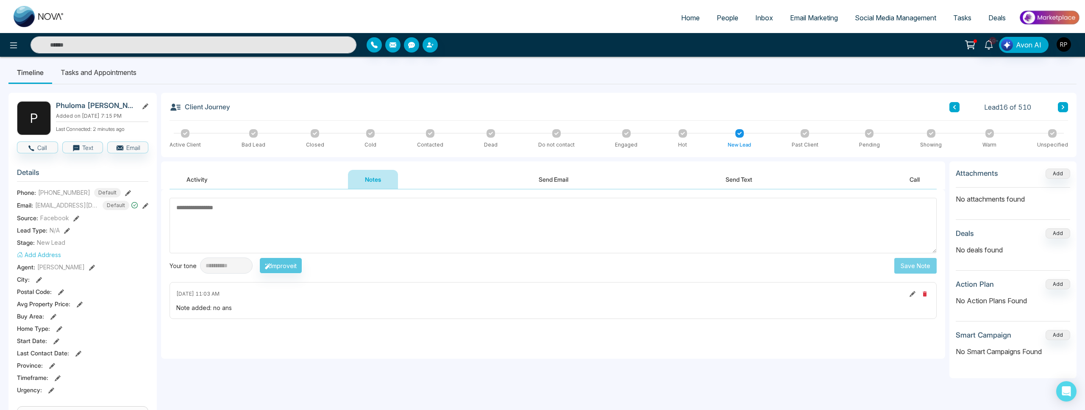
click at [260, 217] on textarea at bounding box center [553, 226] width 767 height 56
click at [230, 228] on textarea "**********" at bounding box center [553, 226] width 767 height 56
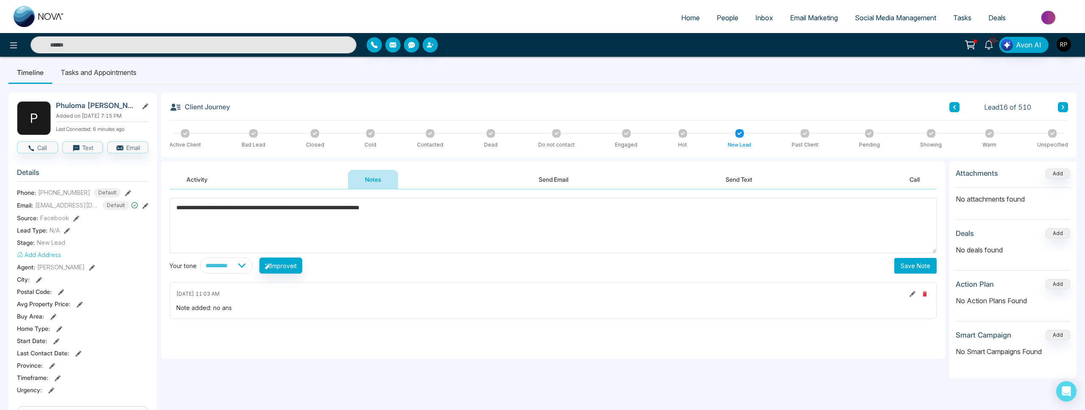
type textarea "**********"
click at [920, 271] on button "Save Note" at bounding box center [915, 266] width 42 height 16
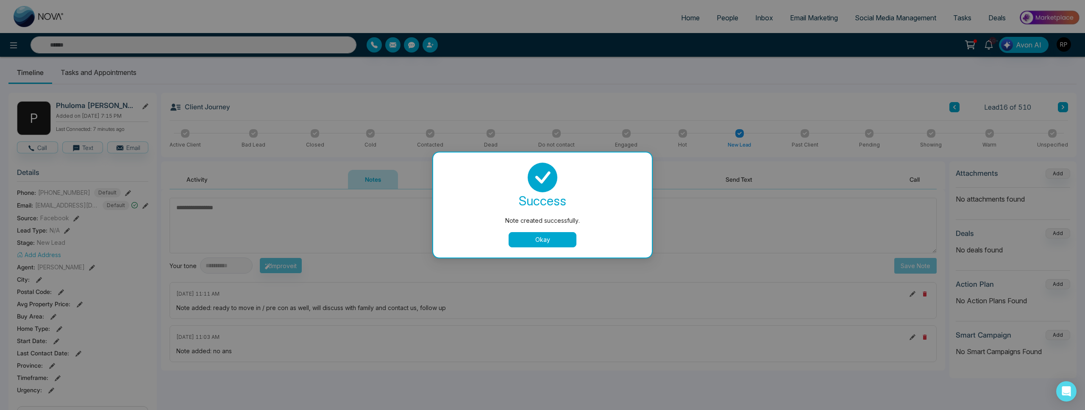
drag, startPoint x: 550, startPoint y: 241, endPoint x: 395, endPoint y: 262, distance: 156.6
click at [550, 241] on button "Okay" at bounding box center [543, 239] width 68 height 15
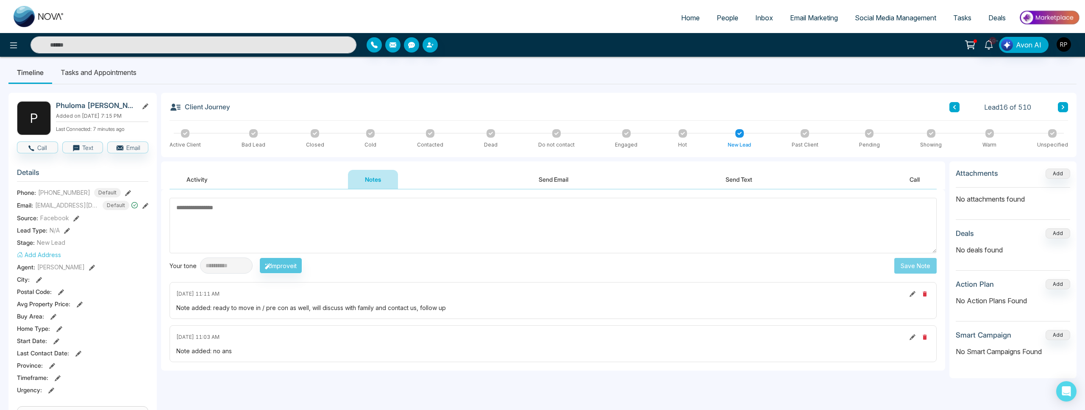
click at [429, 133] on icon at bounding box center [430, 133] width 4 height 4
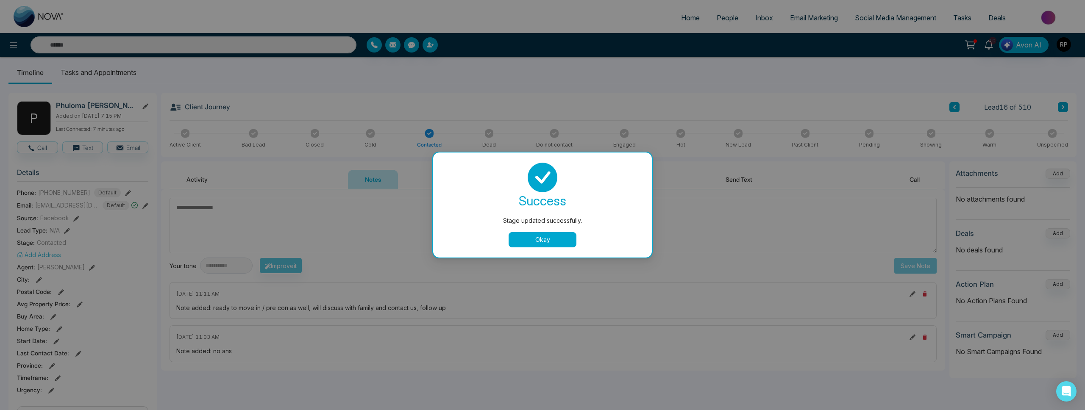
click at [575, 239] on button "Okay" at bounding box center [543, 239] width 68 height 15
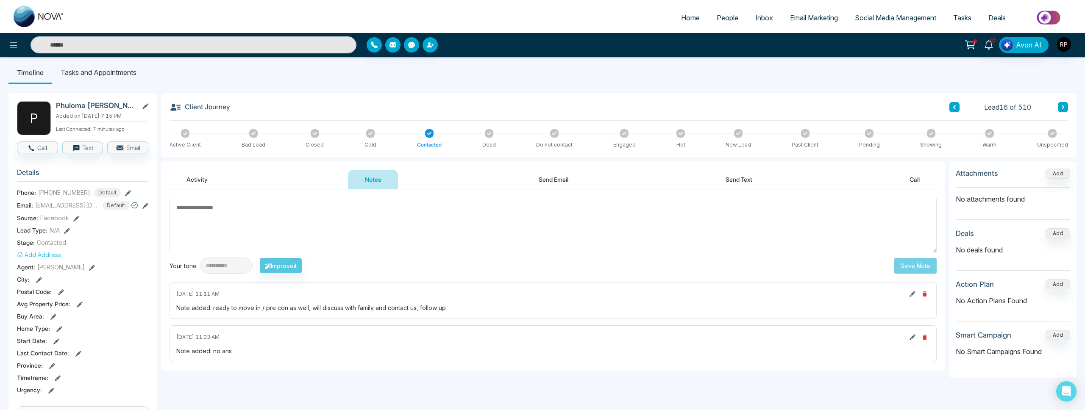
scroll to position [0, 0]
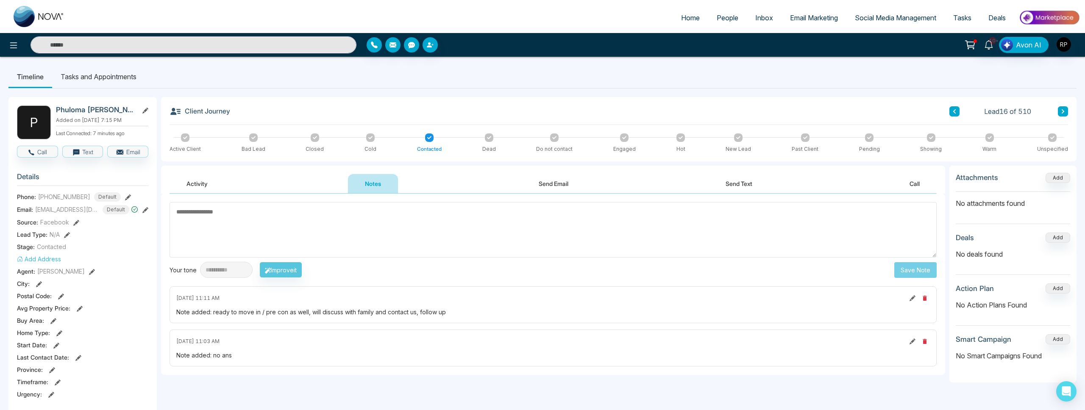
click at [1063, 115] on button at bounding box center [1063, 111] width 10 height 10
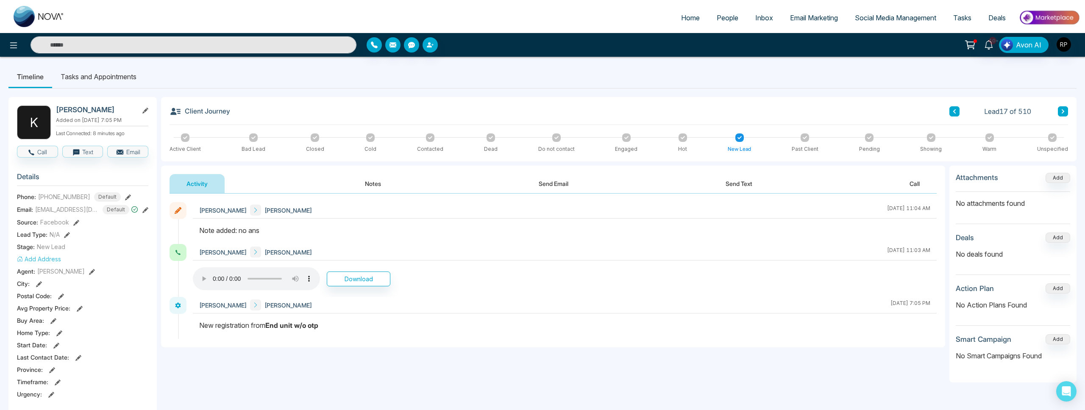
click at [730, 14] on span "People" at bounding box center [728, 18] width 22 height 8
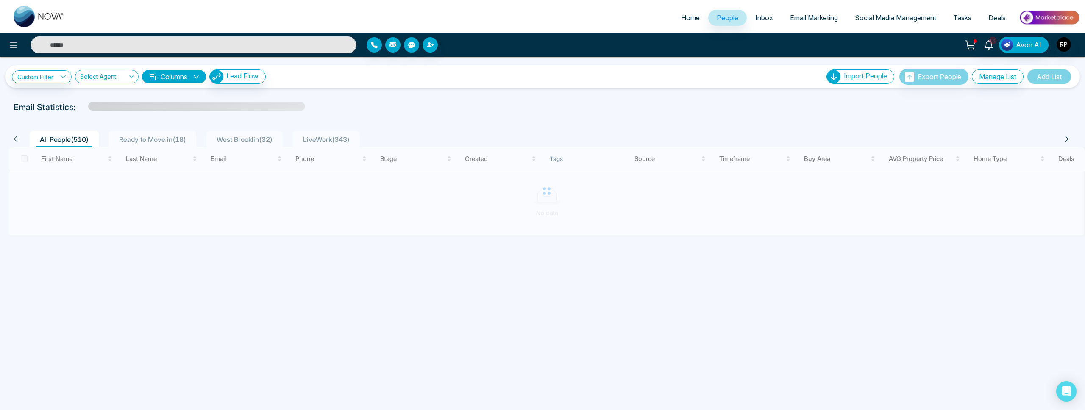
click at [136, 143] on span "Ready to Move in ( 18 )" at bounding box center [153, 139] width 74 height 8
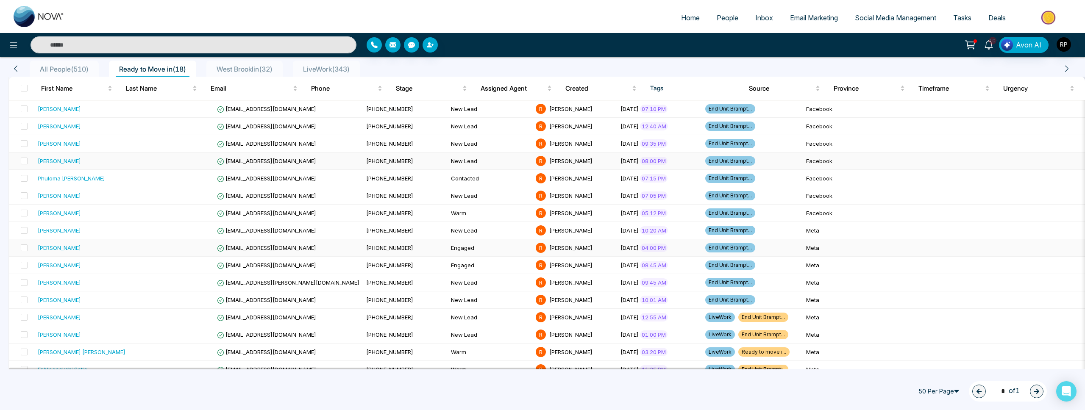
scroll to position [86, 0]
click at [53, 231] on div "[PERSON_NAME]" at bounding box center [59, 230] width 43 height 8
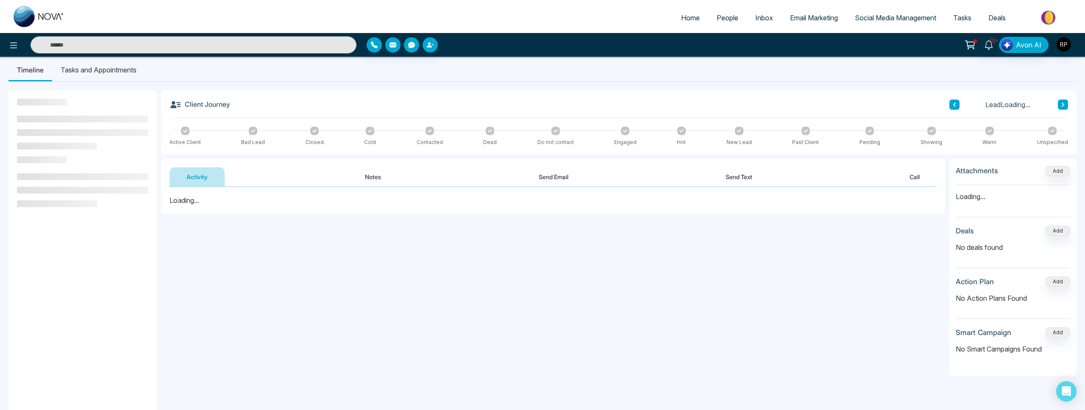
scroll to position [8, 0]
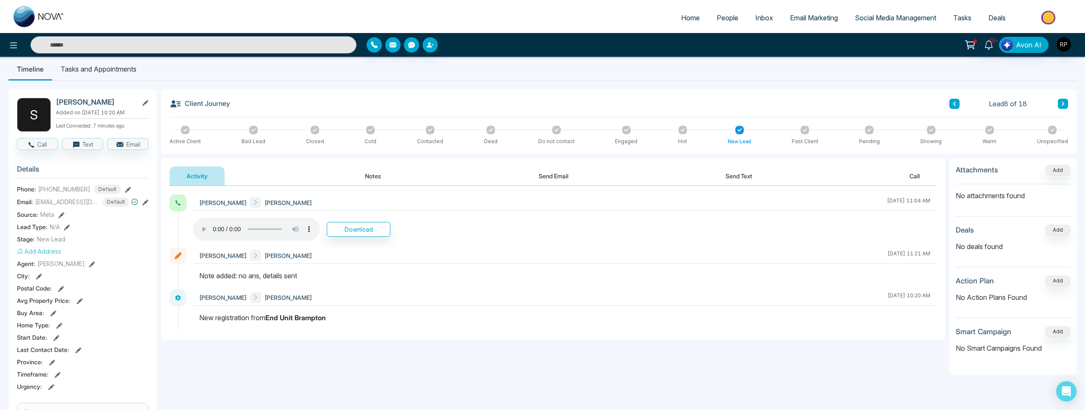
click at [375, 176] on button "Notes" at bounding box center [373, 176] width 50 height 19
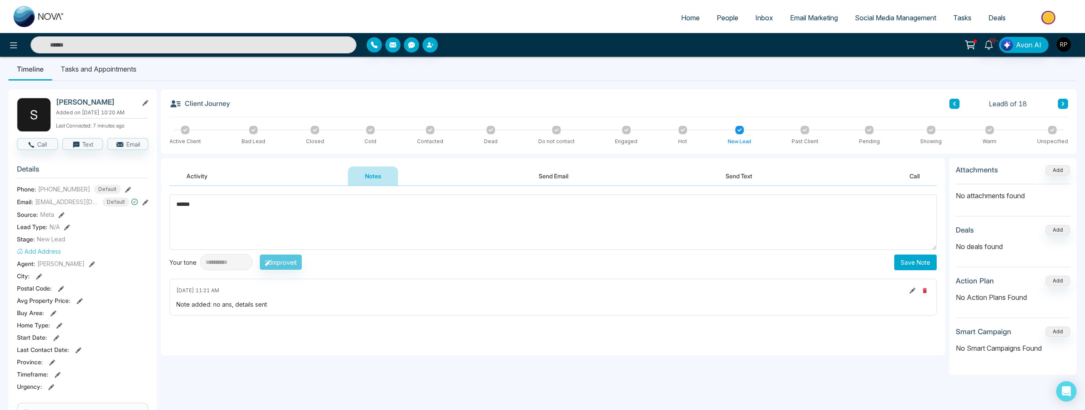
type textarea "******"
click at [935, 260] on button "Save Note" at bounding box center [915, 263] width 42 height 16
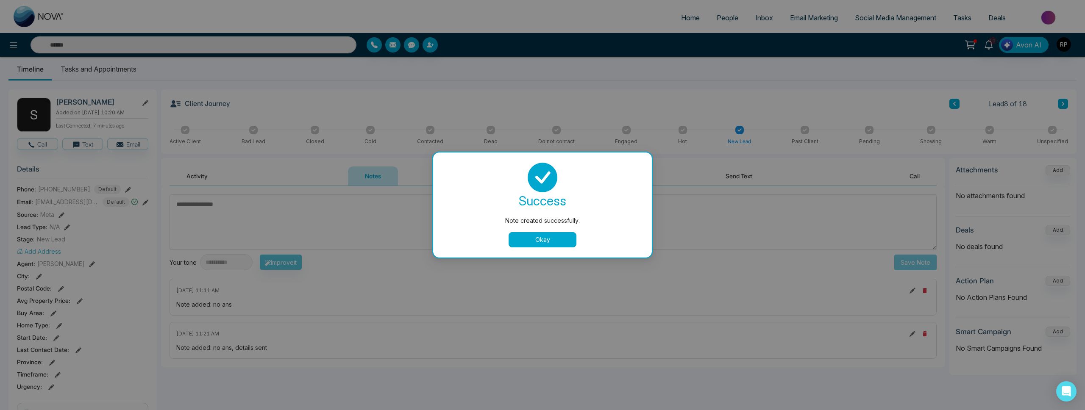
click at [551, 241] on button "Okay" at bounding box center [543, 239] width 68 height 15
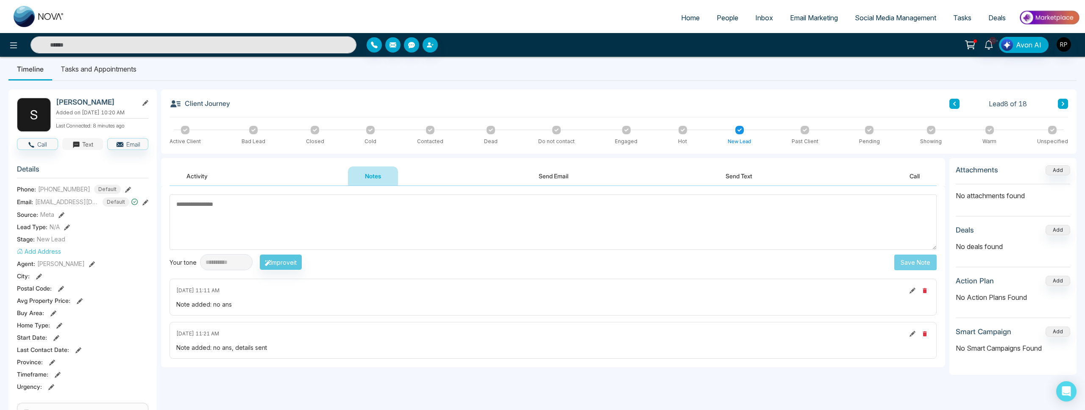
click at [78, 148] on icon "button" at bounding box center [76, 145] width 6 height 6
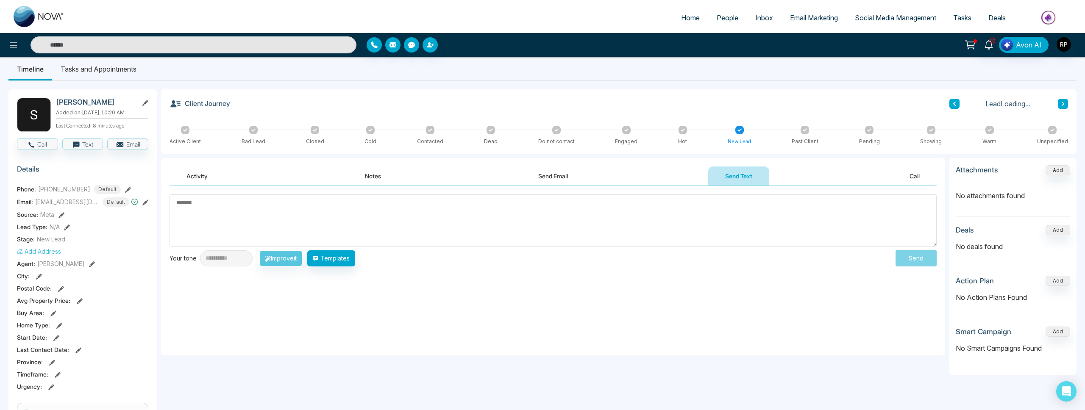
click at [492, 228] on textarea at bounding box center [553, 221] width 767 height 52
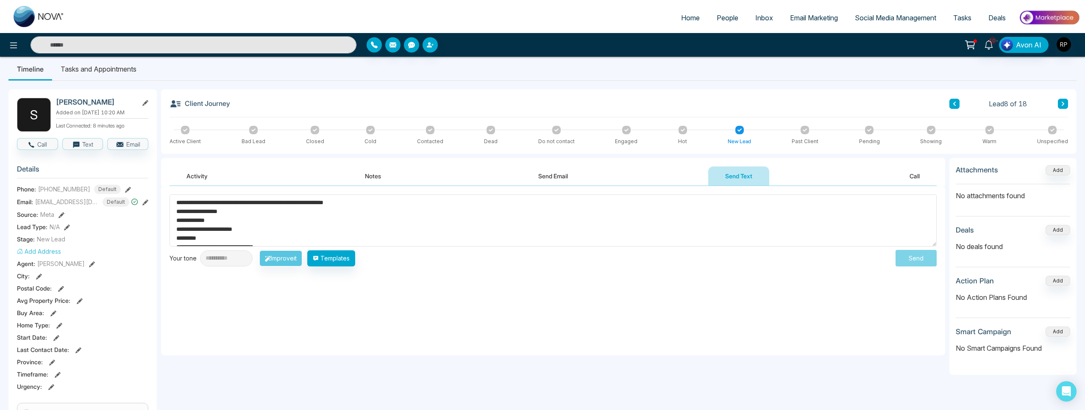
scroll to position [156, 0]
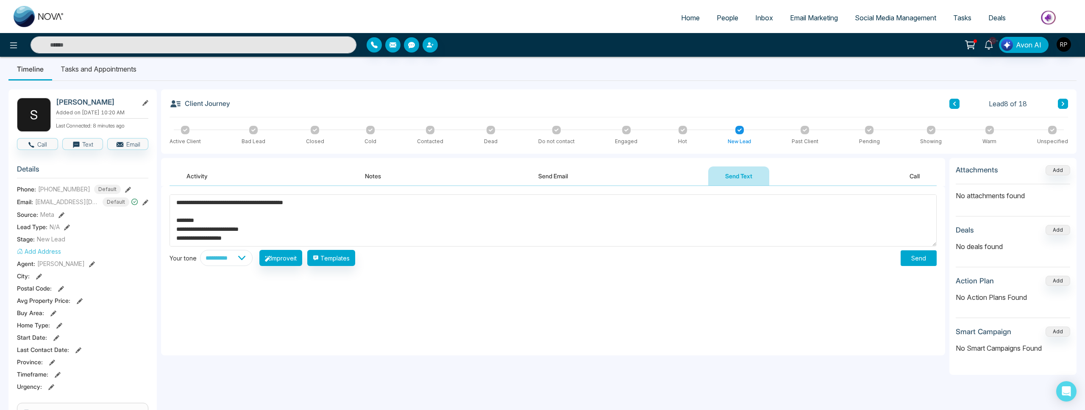
type textarea "**********"
click at [908, 263] on button "Send" at bounding box center [919, 258] width 36 height 16
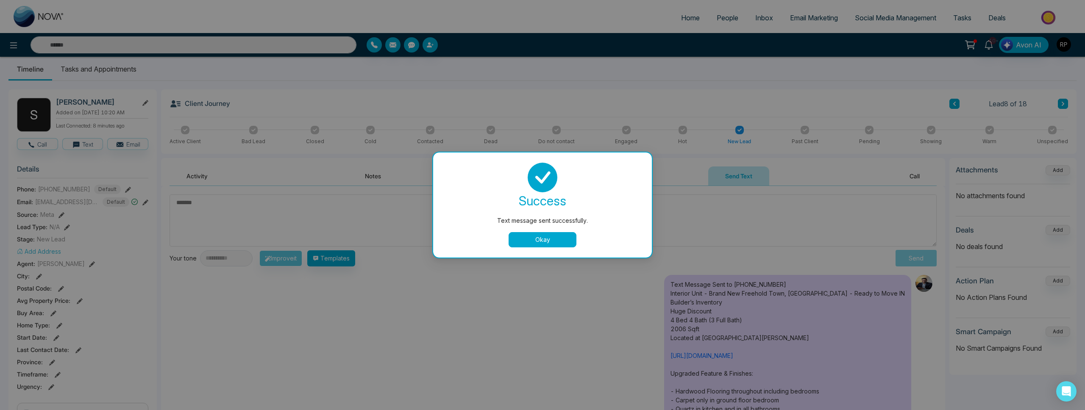
scroll to position [0, 0]
click at [548, 241] on button "Okay" at bounding box center [543, 239] width 68 height 15
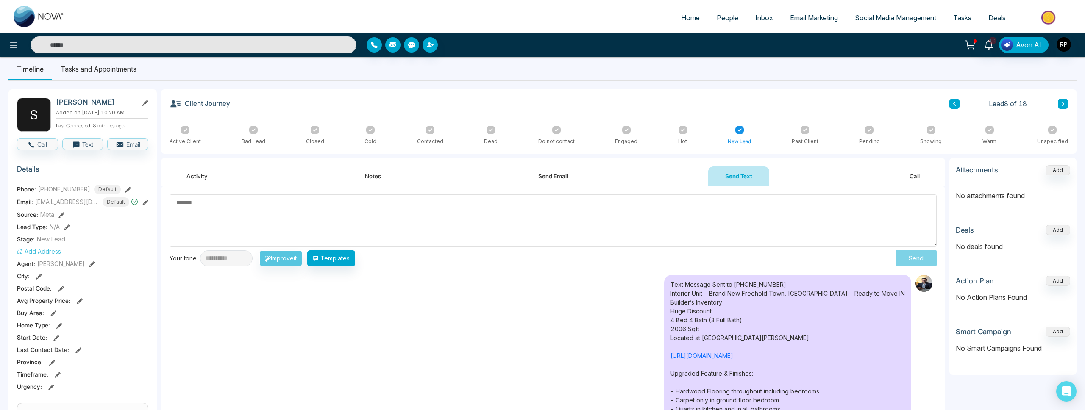
click at [691, 22] on link "Home" at bounding box center [691, 18] width 36 height 16
select select "*"
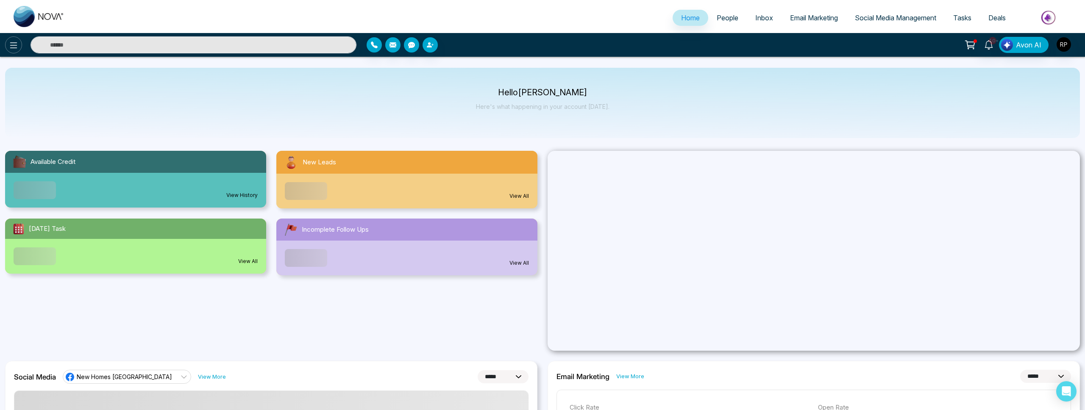
click at [13, 47] on icon at bounding box center [13, 45] width 10 height 10
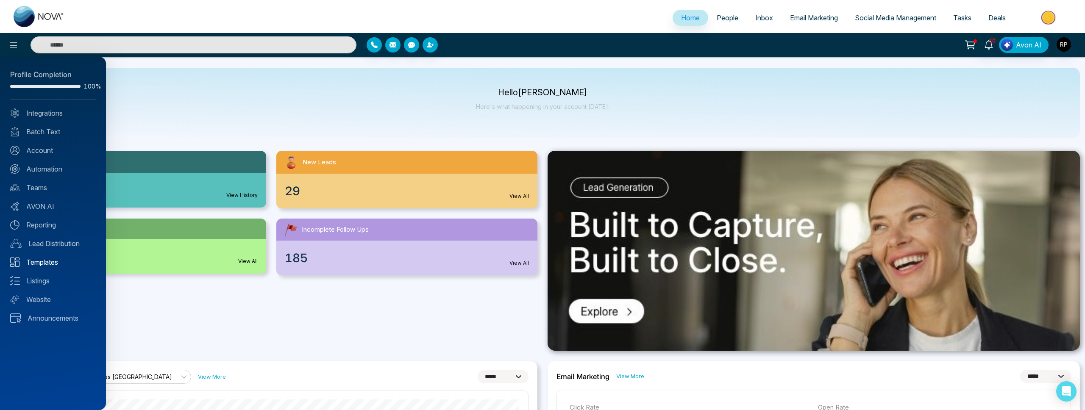
click at [47, 267] on link "Templates" at bounding box center [53, 262] width 86 height 10
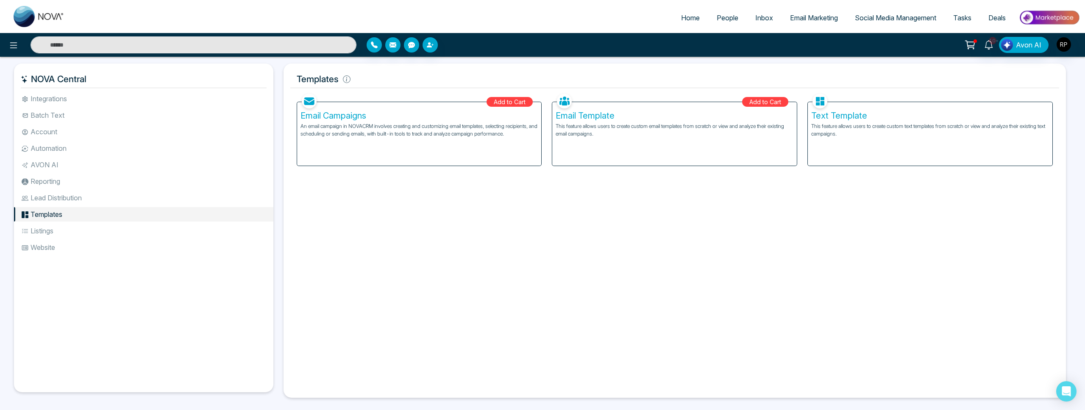
click at [46, 117] on li "Batch Text" at bounding box center [143, 115] width 259 height 14
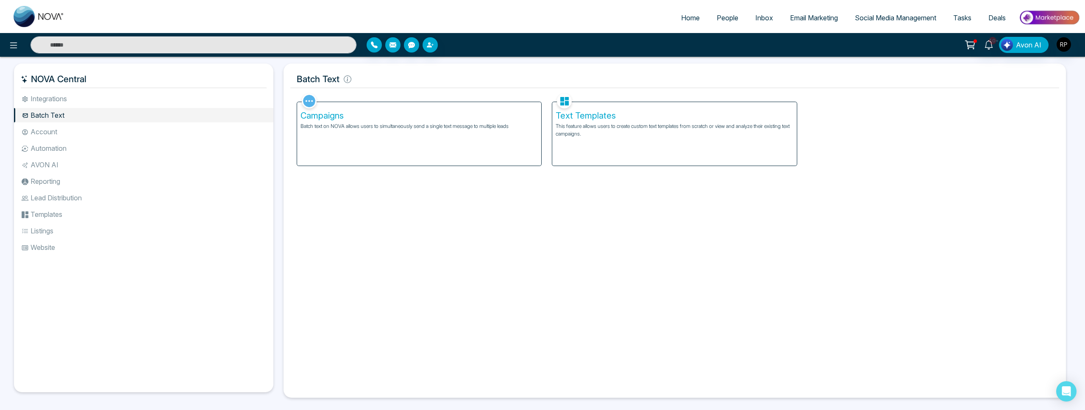
click at [581, 130] on p "This feature allows users to create custom text templates from scratch or view …" at bounding box center [675, 129] width 238 height 15
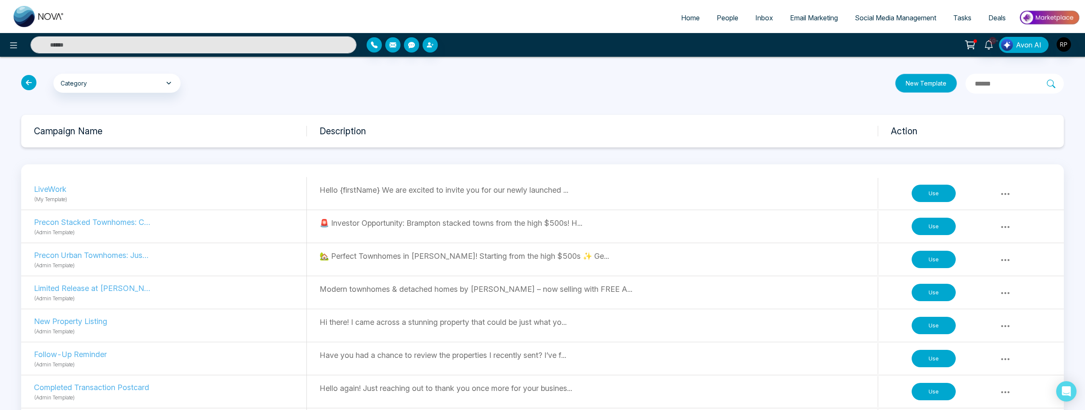
click at [897, 85] on button "New Template" at bounding box center [926, 83] width 62 height 19
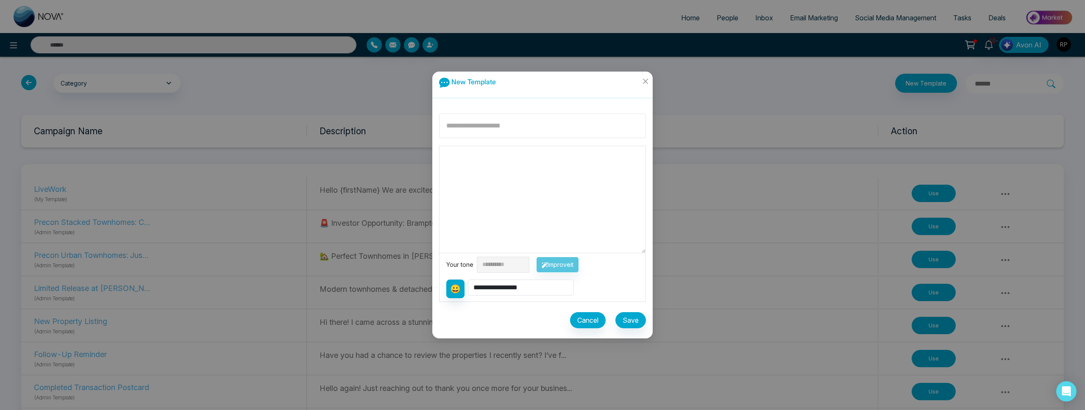
click at [514, 126] on input at bounding box center [542, 126] width 207 height 25
type input "**********"
click at [553, 184] on textarea at bounding box center [542, 199] width 206 height 107
paste textarea "**********"
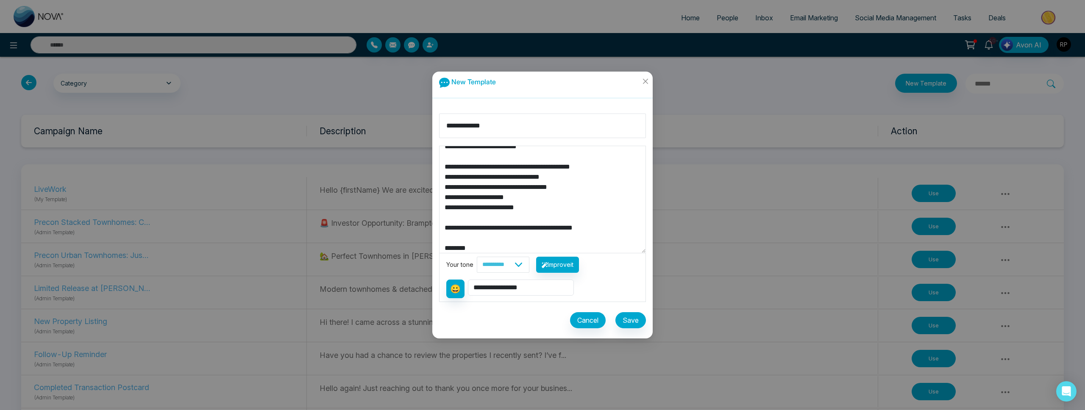
scroll to position [153, 0]
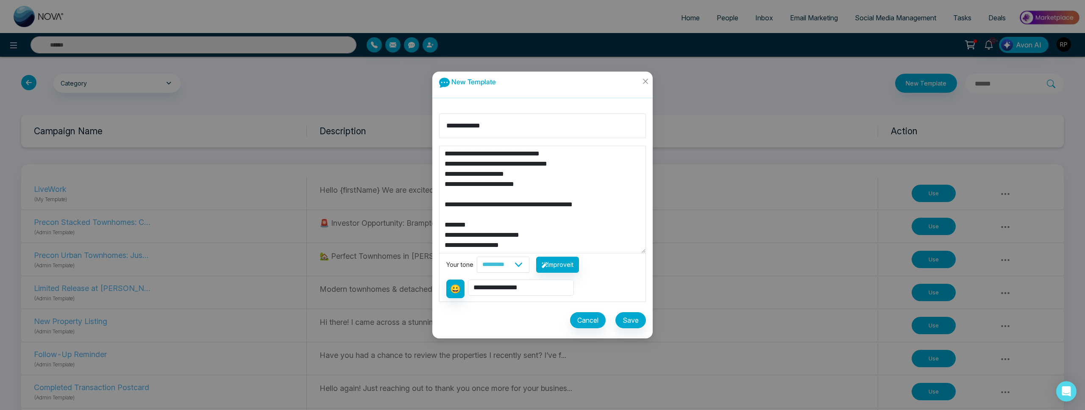
type textarea "**********"
click at [630, 315] on button "Save" at bounding box center [630, 320] width 31 height 16
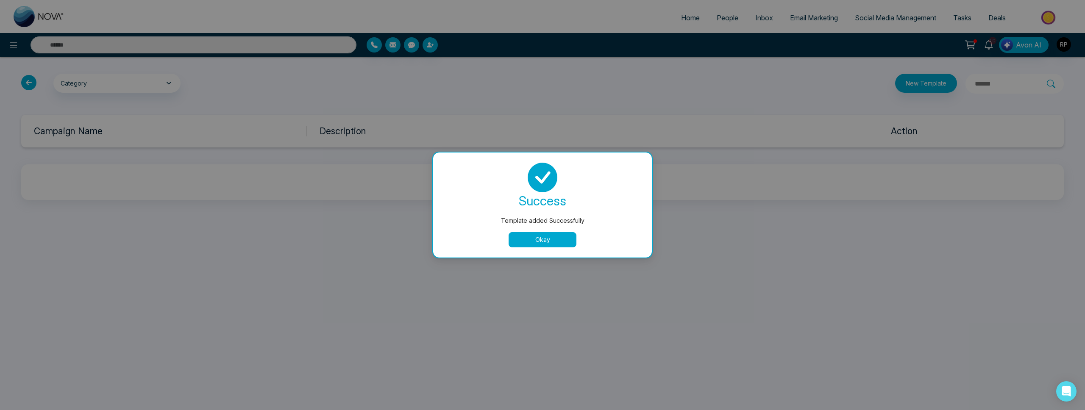
click at [542, 244] on button "Okay" at bounding box center [543, 239] width 68 height 15
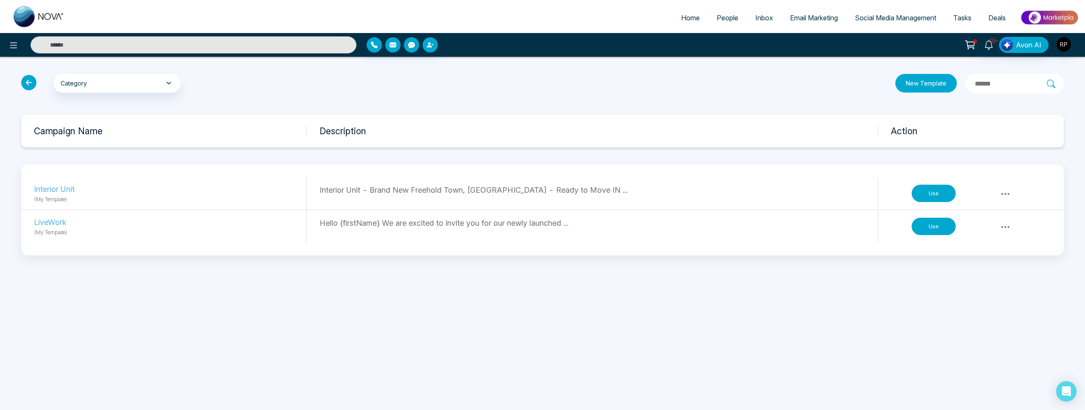
click at [895, 89] on button "New Template" at bounding box center [926, 83] width 62 height 19
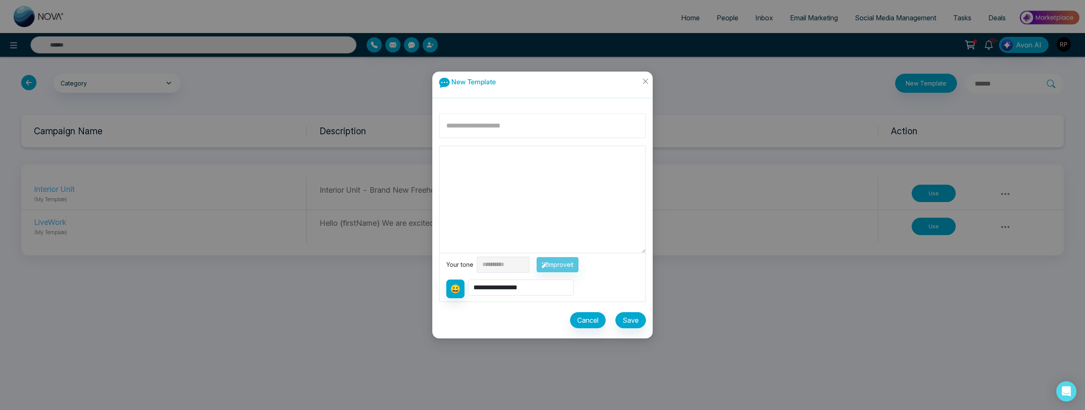
click at [486, 133] on input at bounding box center [542, 126] width 207 height 25
type input "********"
click at [496, 178] on textarea at bounding box center [542, 199] width 206 height 107
paste textarea "**********"
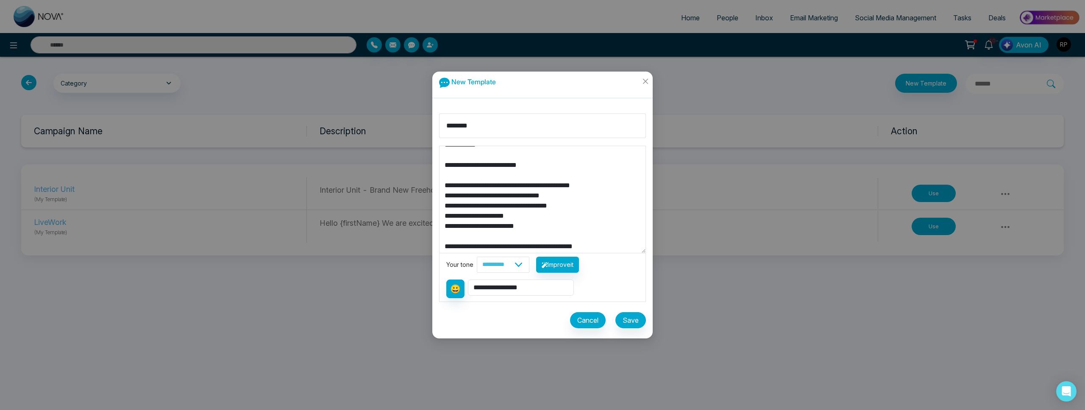
scroll to position [0, 0]
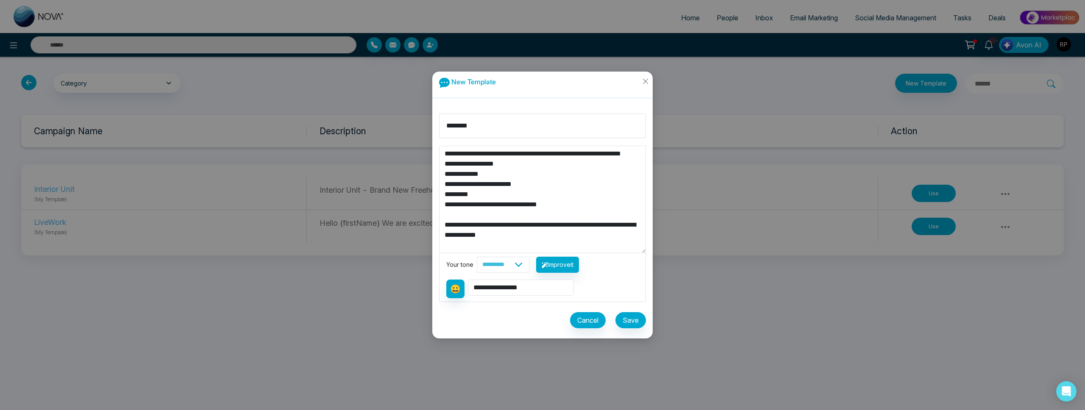
type textarea "**********"
click at [629, 321] on button "Save" at bounding box center [630, 320] width 31 height 16
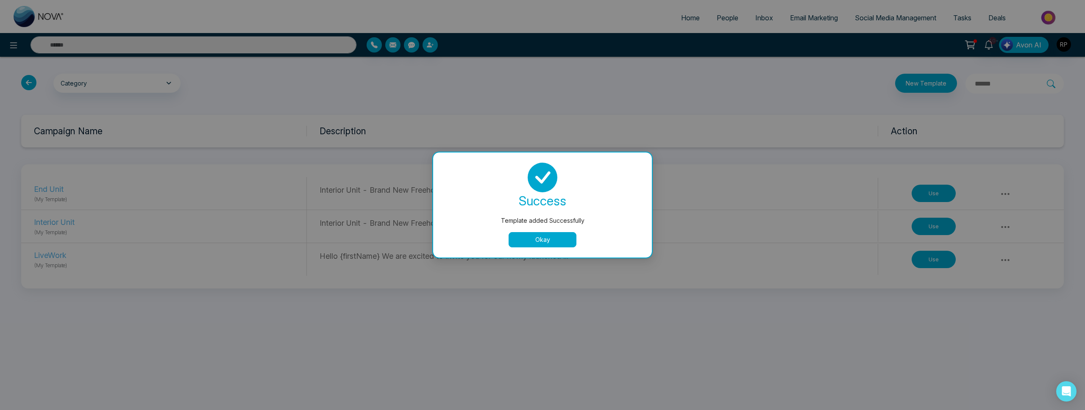
click at [550, 242] on button "Okay" at bounding box center [543, 239] width 68 height 15
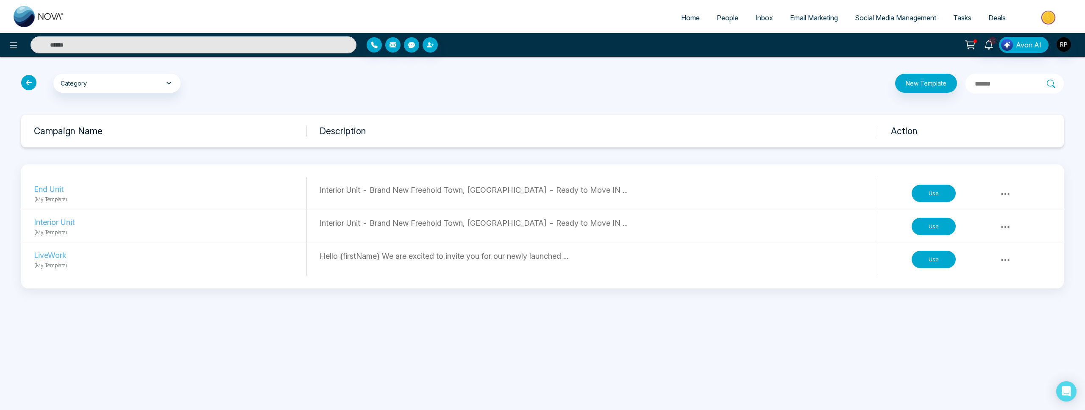
click at [1004, 192] on icon at bounding box center [1005, 194] width 10 height 10
click at [575, 197] on div "Interior Unit - Brand New Freehold Town, [GEOGRAPHIC_DATA] - Ready to Move IN .…" at bounding box center [599, 193] width 559 height 31
click at [42, 185] on p "End Unit" at bounding box center [92, 188] width 117 height 11
click at [49, 189] on p "End Unit" at bounding box center [92, 188] width 117 height 11
drag, startPoint x: 459, startPoint y: 197, endPoint x: 478, endPoint y: 198, distance: 19.5
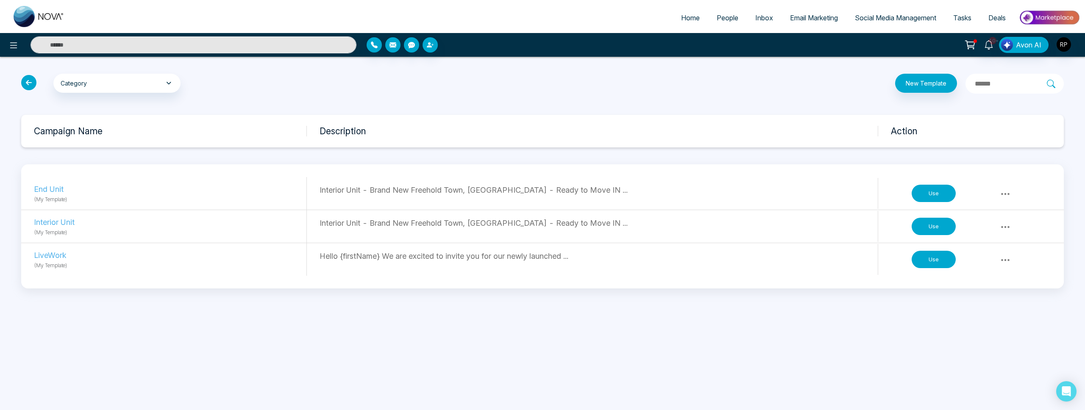
click at [459, 197] on div "Interior Unit - Brand New Freehold Town, [GEOGRAPHIC_DATA] - Ready to Move IN .…" at bounding box center [599, 193] width 559 height 31
click at [1008, 192] on icon at bounding box center [1005, 194] width 10 height 10
click at [999, 230] on link "Delete" at bounding box center [987, 228] width 42 height 16
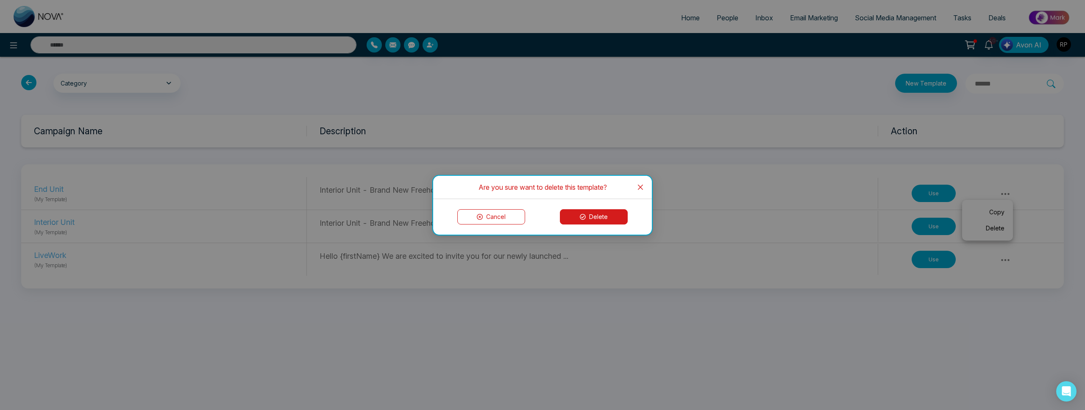
drag, startPoint x: 578, startPoint y: 214, endPoint x: 782, endPoint y: 147, distance: 214.4
click at [578, 214] on button "Delete" at bounding box center [594, 216] width 68 height 15
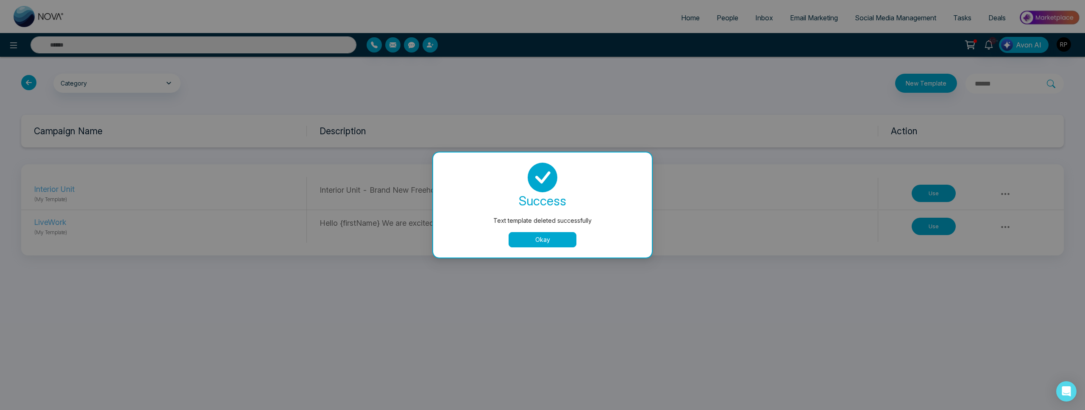
click at [909, 82] on div "Text template deleted successfully success Text template deleted successfully O…" at bounding box center [542, 205] width 1085 height 410
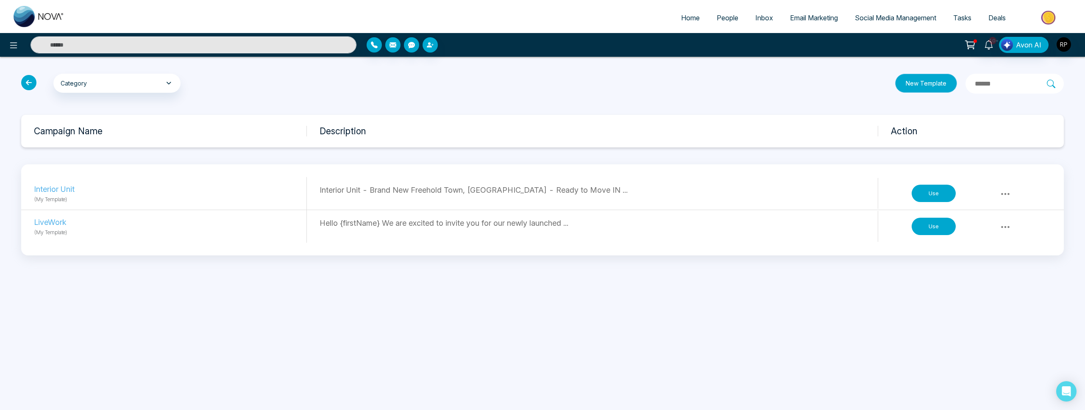
click at [921, 74] on button "New Template" at bounding box center [926, 83] width 62 height 19
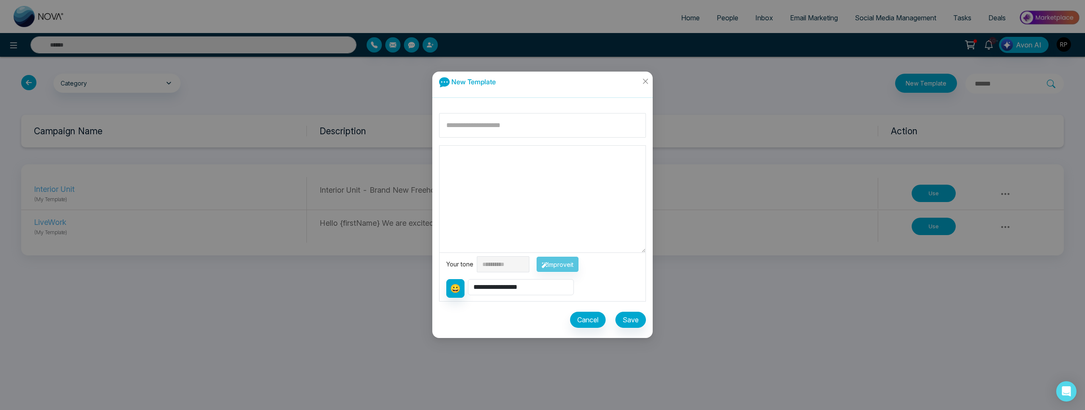
click at [921, 81] on div "**********" at bounding box center [542, 205] width 1085 height 410
click at [480, 126] on input at bounding box center [542, 126] width 207 height 25
type input "********"
click at [493, 160] on textarea at bounding box center [542, 199] width 206 height 107
paste textarea "**********"
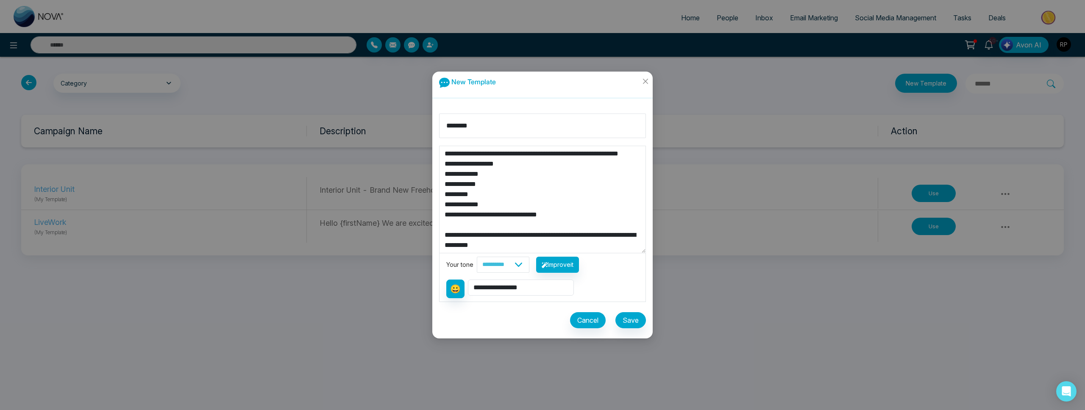
type textarea "**********"
click at [627, 320] on button "Save" at bounding box center [630, 320] width 31 height 16
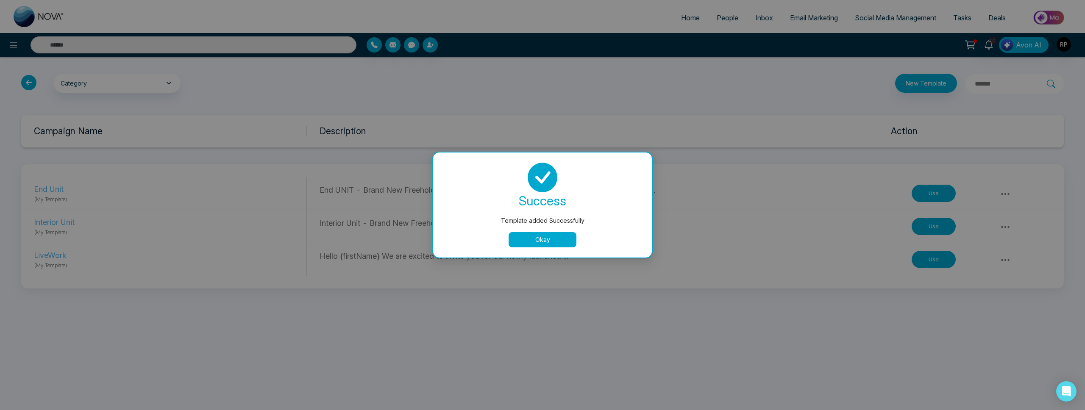
click at [556, 235] on button "Okay" at bounding box center [543, 239] width 68 height 15
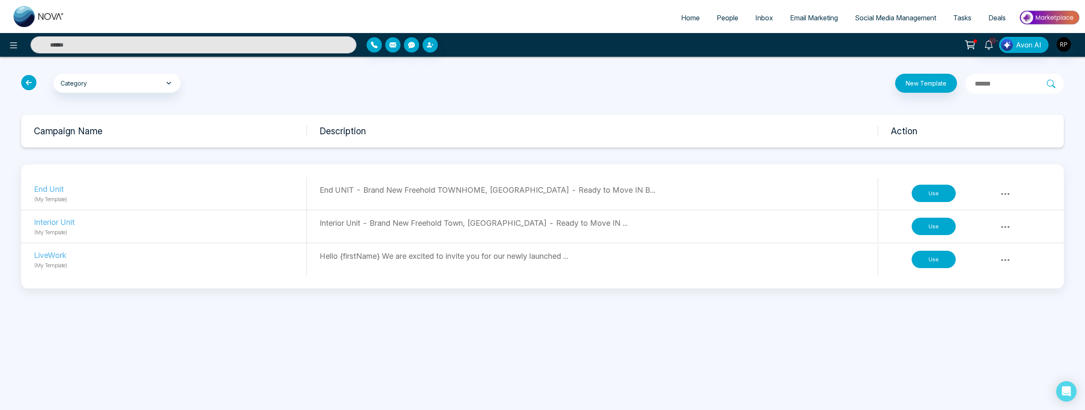
click at [686, 17] on span "Home" at bounding box center [690, 18] width 19 height 8
select select "*"
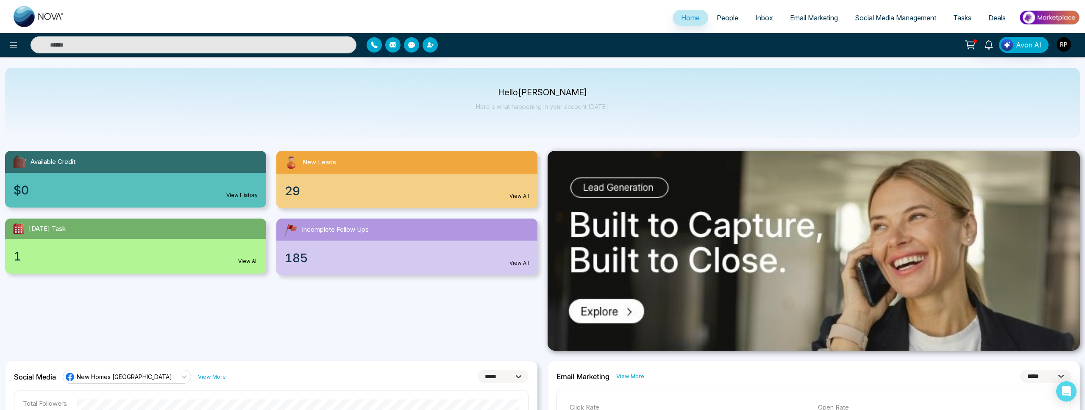
click at [724, 20] on span "People" at bounding box center [728, 18] width 22 height 8
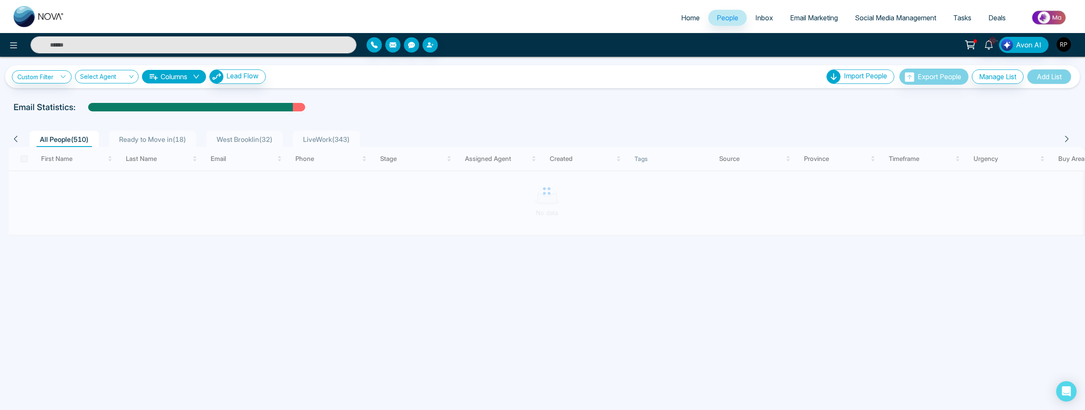
click at [146, 138] on span "Ready to Move in ( 18 )" at bounding box center [153, 139] width 74 height 8
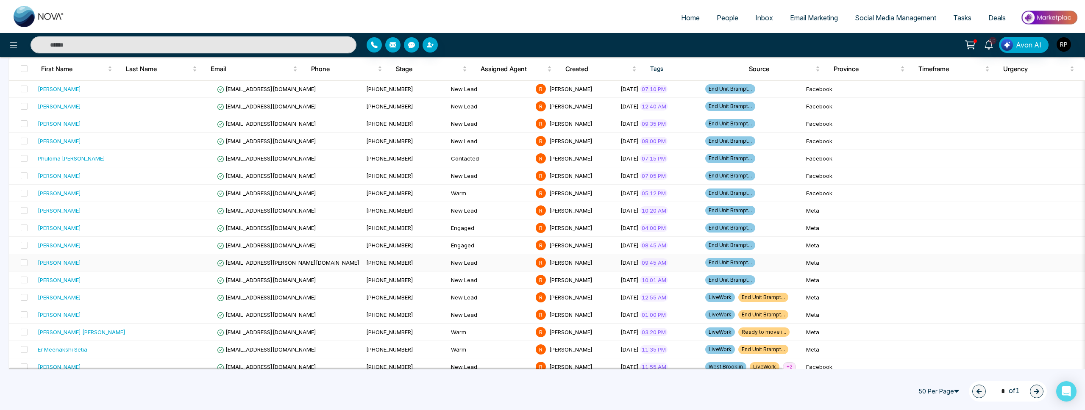
scroll to position [132, 0]
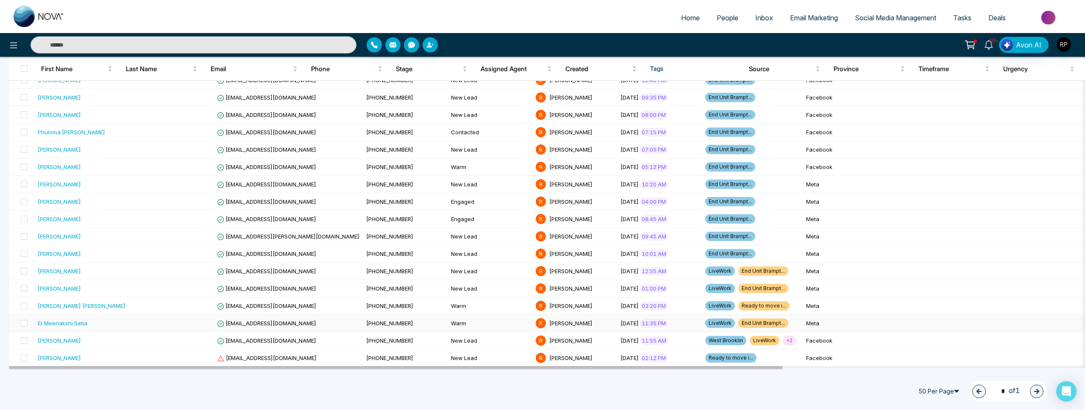
click at [60, 324] on div "Er Meenakshi Setia" at bounding box center [63, 323] width 50 height 8
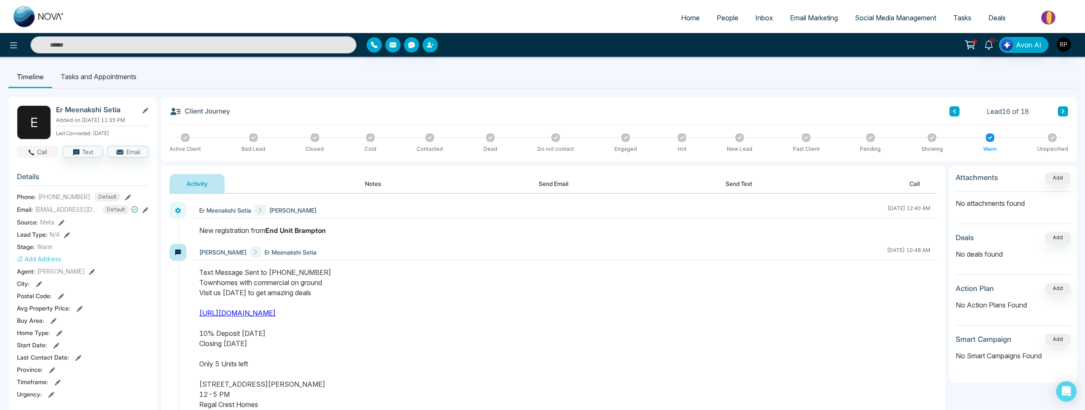
click at [40, 153] on button "Call" at bounding box center [37, 152] width 41 height 12
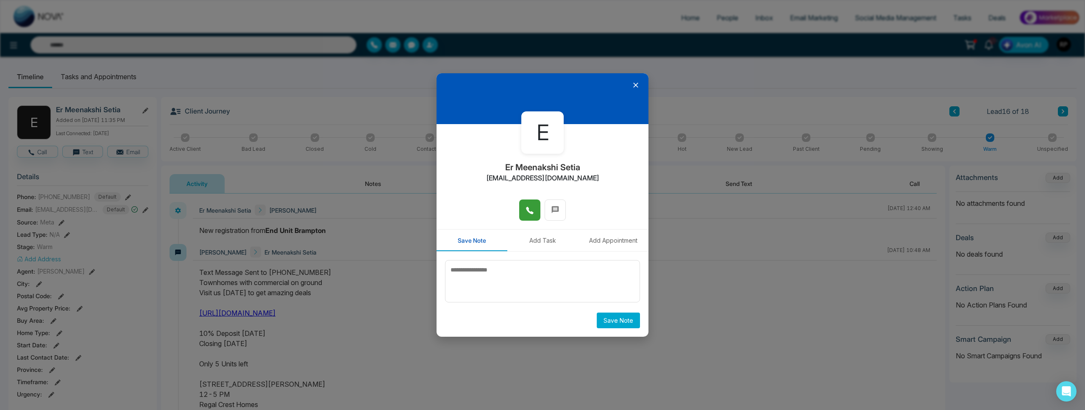
click at [531, 209] on icon at bounding box center [529, 210] width 8 height 8
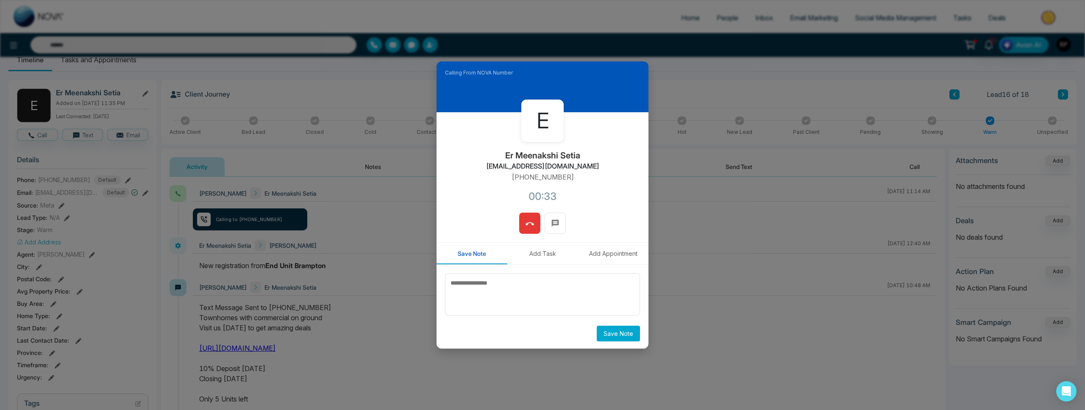
scroll to position [15, 0]
click at [528, 225] on icon at bounding box center [529, 223] width 8 height 3
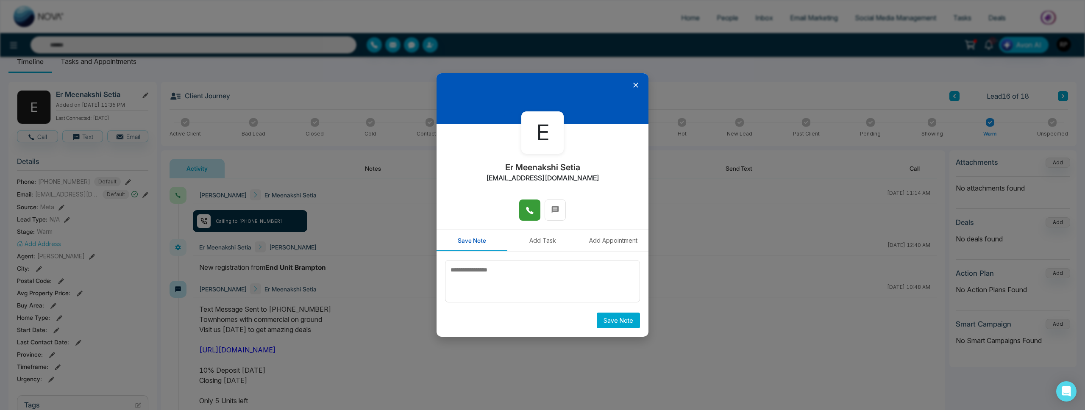
click at [637, 86] on icon at bounding box center [635, 85] width 8 height 8
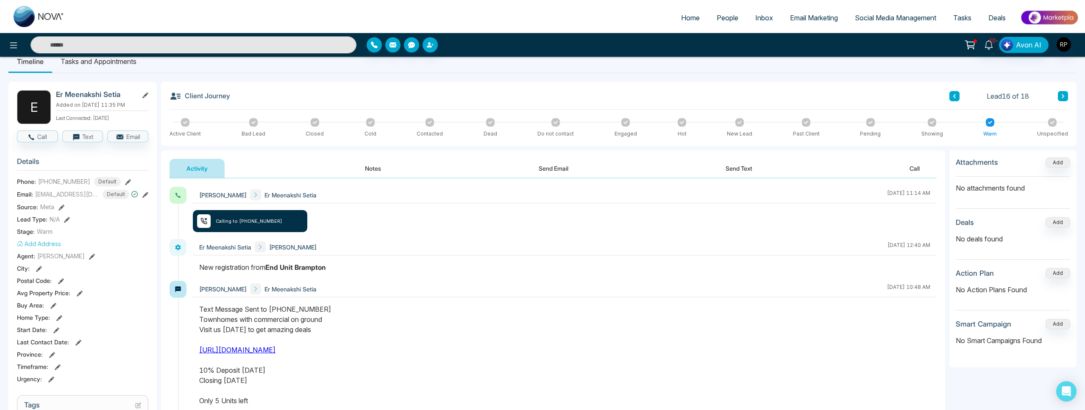
click at [369, 171] on button "Notes" at bounding box center [373, 168] width 50 height 19
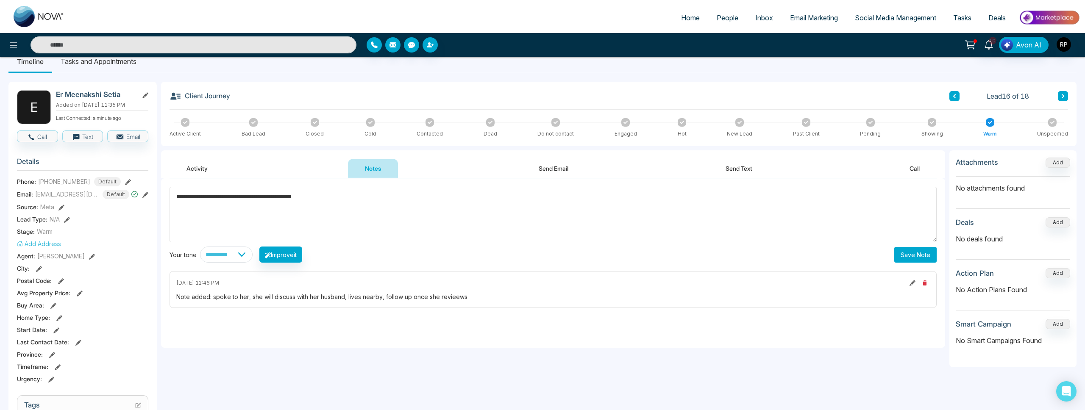
type textarea "**********"
click at [897, 260] on button "Save Note" at bounding box center [915, 255] width 42 height 16
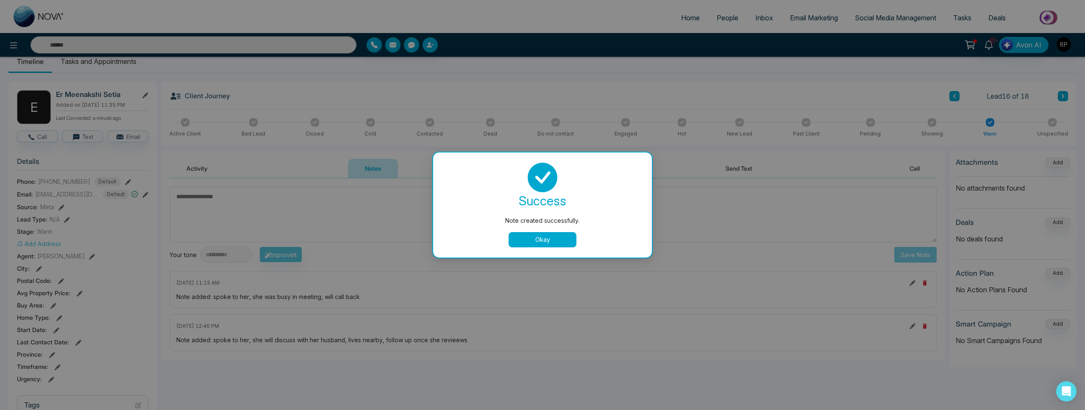
click at [546, 237] on button "Okay" at bounding box center [543, 239] width 68 height 15
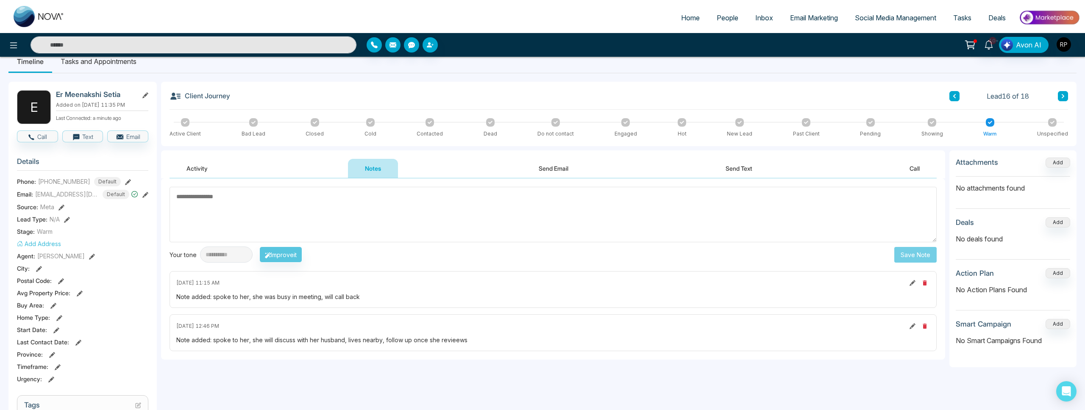
click at [1062, 98] on icon at bounding box center [1063, 96] width 3 height 4
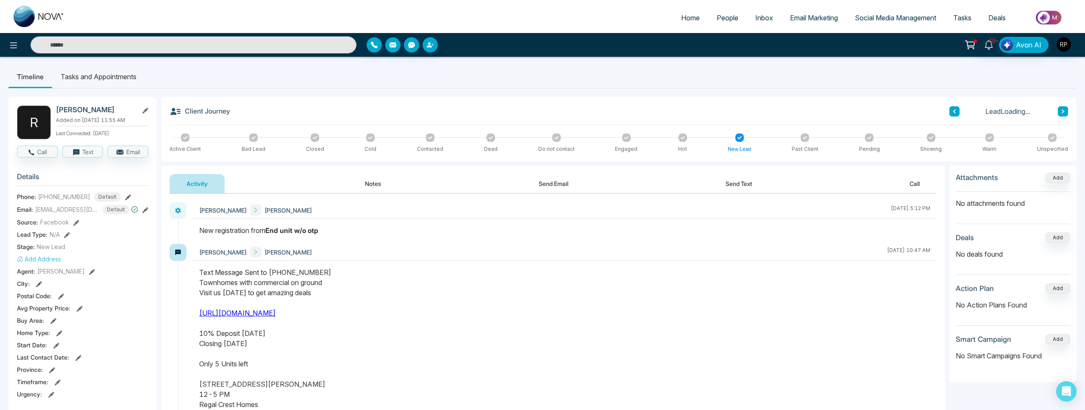
click at [1062, 97] on div "Client Journey Lead Loading... Active Client Bad Lead Closed Cold Contacted Dea…" at bounding box center [618, 129] width 915 height 64
click at [1062, 107] on button at bounding box center [1063, 111] width 10 height 10
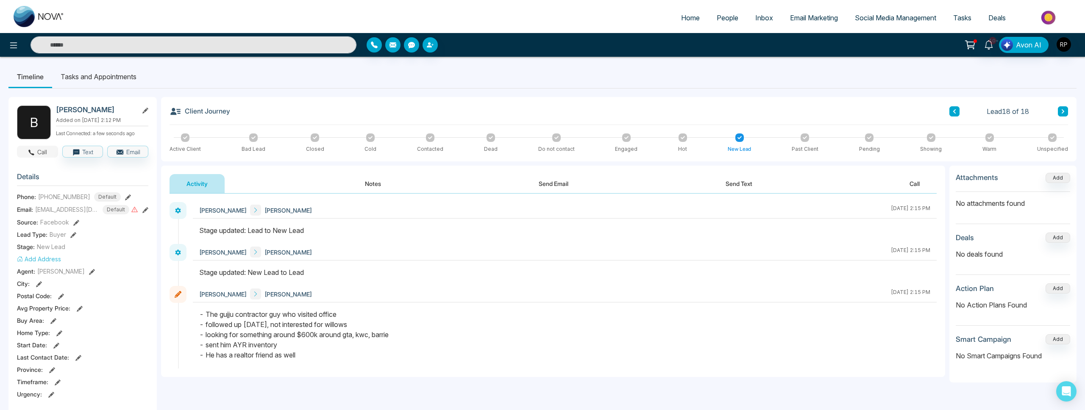
click at [30, 154] on icon "button" at bounding box center [32, 153] width 8 height 8
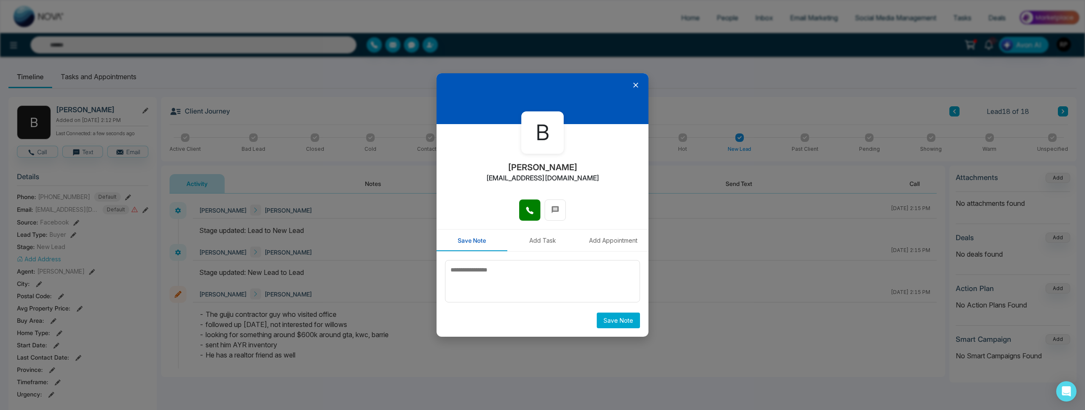
click at [524, 212] on button at bounding box center [529, 210] width 21 height 21
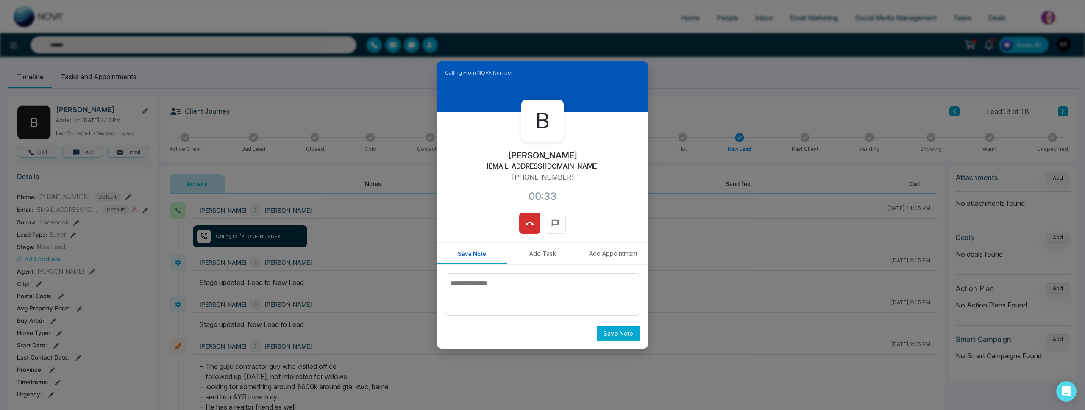
drag, startPoint x: 531, startPoint y: 225, endPoint x: 642, endPoint y: 336, distance: 157.3
click at [531, 225] on icon at bounding box center [529, 224] width 8 height 8
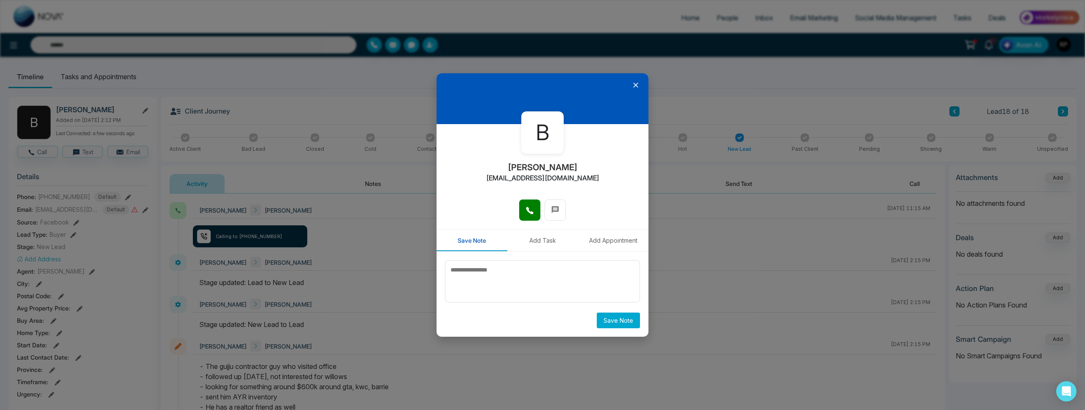
click at [637, 85] on icon at bounding box center [635, 85] width 8 height 8
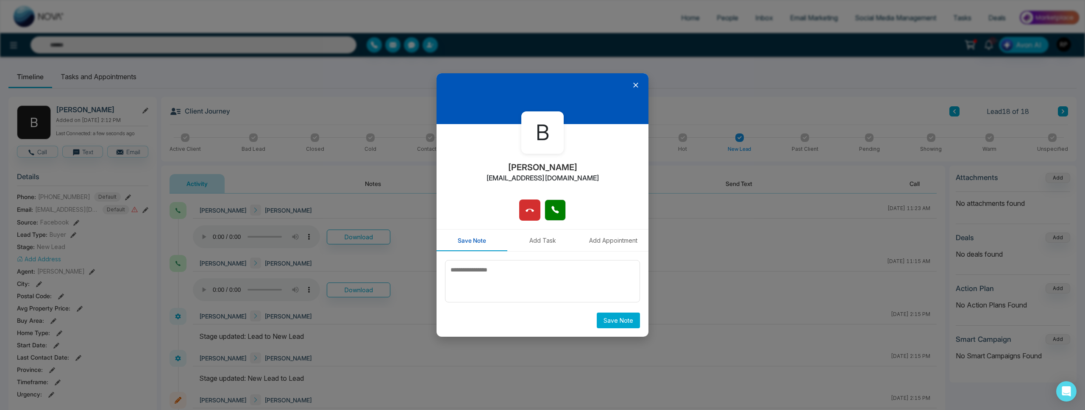
click at [632, 86] on icon at bounding box center [635, 85] width 8 height 8
